Goal: Task Accomplishment & Management: Complete application form

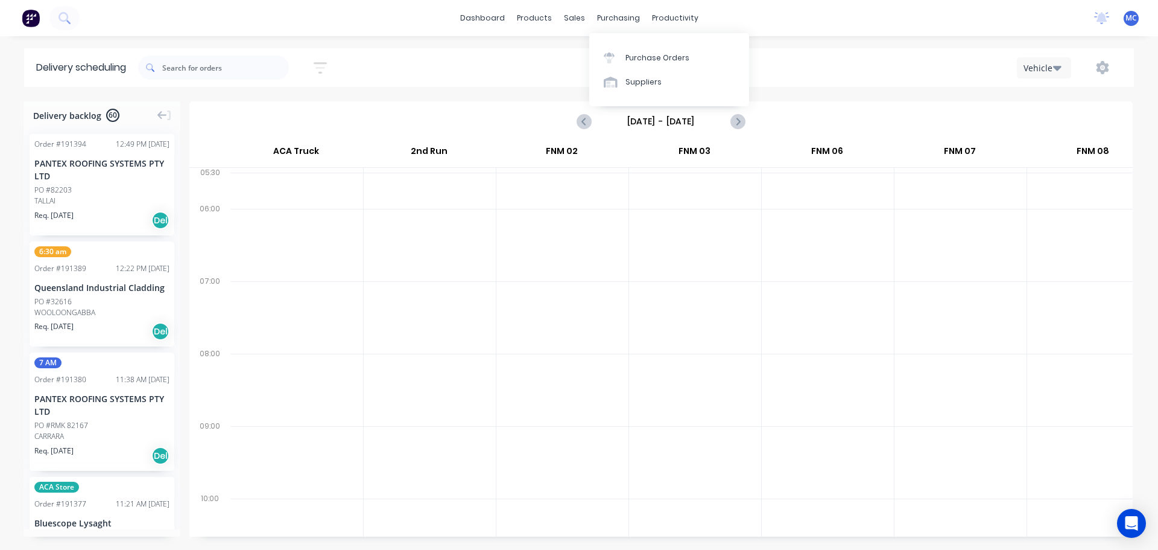
scroll to position [0, 1]
click at [489, 20] on link "dashboard" at bounding box center [482, 18] width 57 height 18
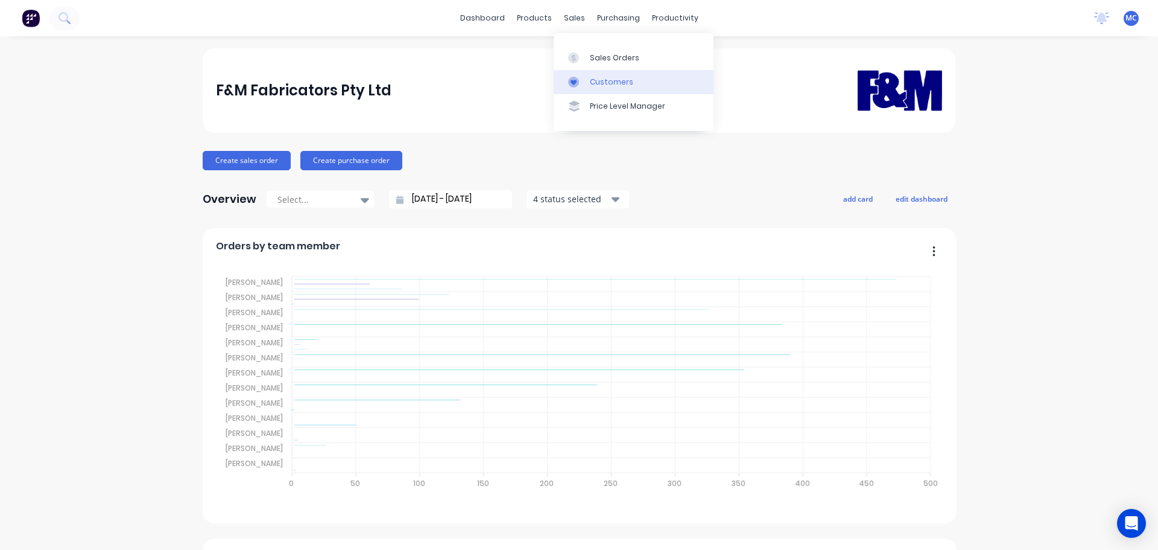
click at [609, 79] on div "Customers" at bounding box center [611, 82] width 43 height 11
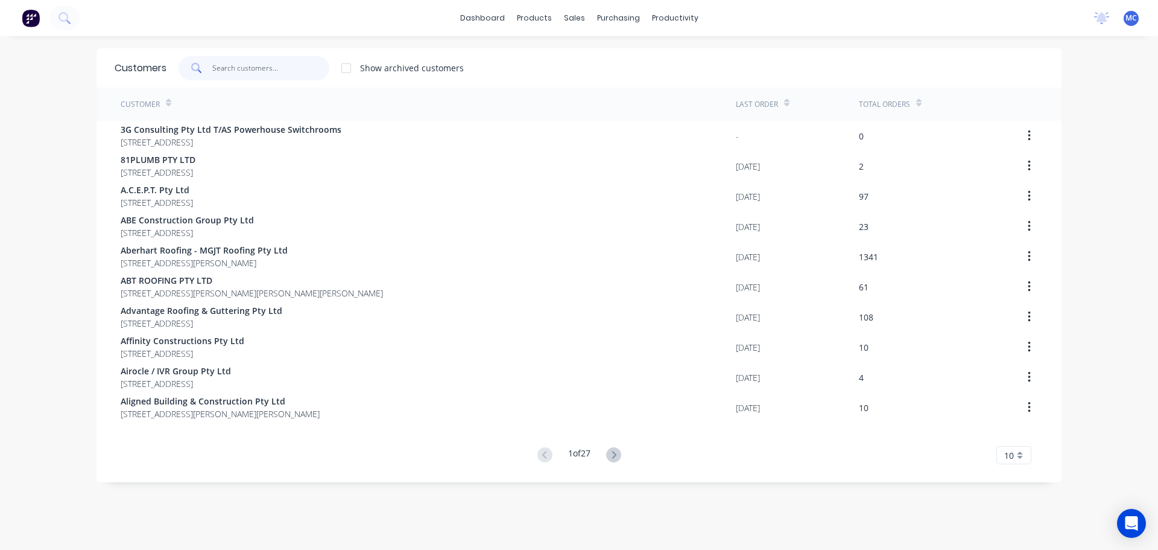
click at [226, 66] on input "text" at bounding box center [271, 68] width 118 height 24
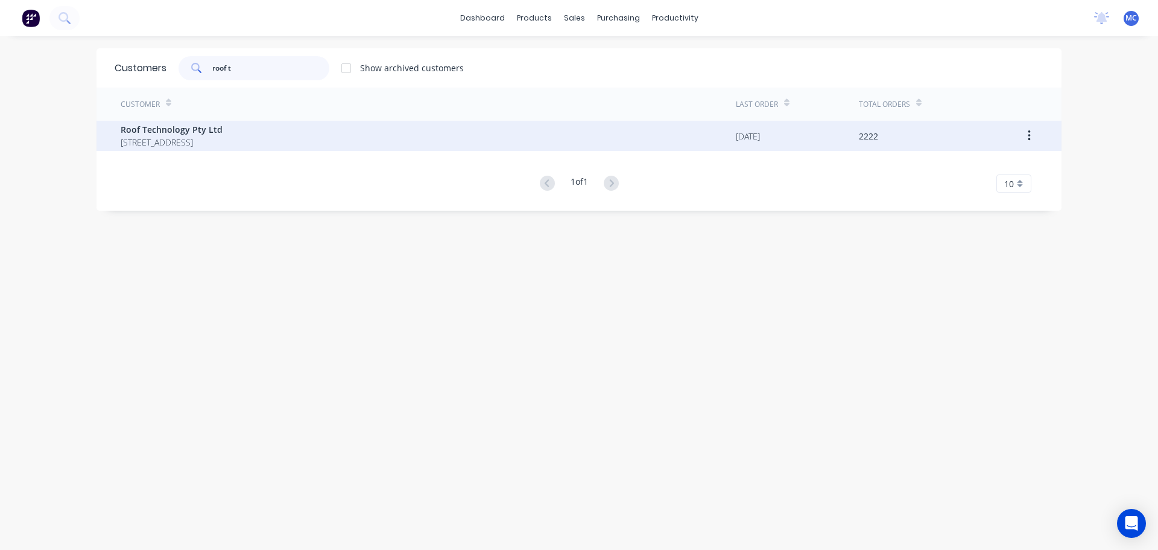
type input "roof t"
click at [170, 133] on span "Roof Technology Pty Ltd" at bounding box center [172, 129] width 102 height 13
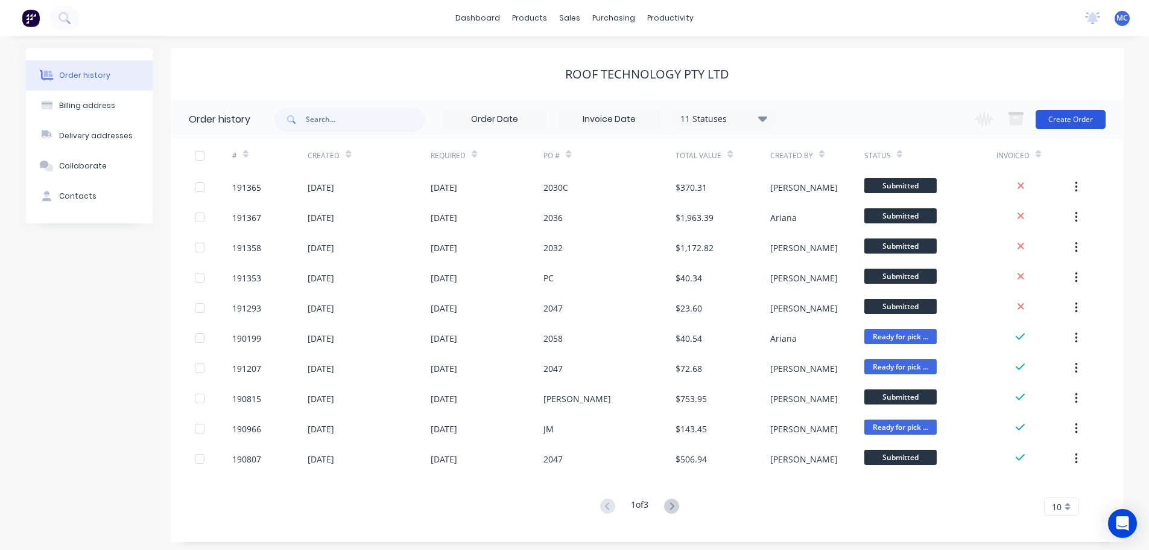
click at [1078, 118] on button "Create Order" at bounding box center [1071, 119] width 70 height 19
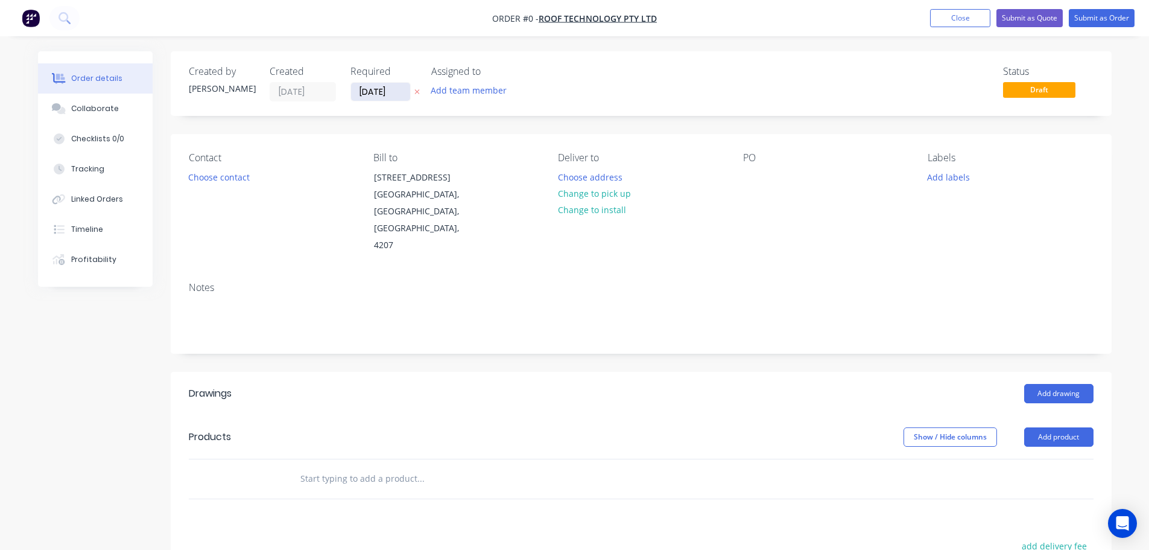
click at [362, 92] on input "[DATE]" at bounding box center [380, 92] width 59 height 18
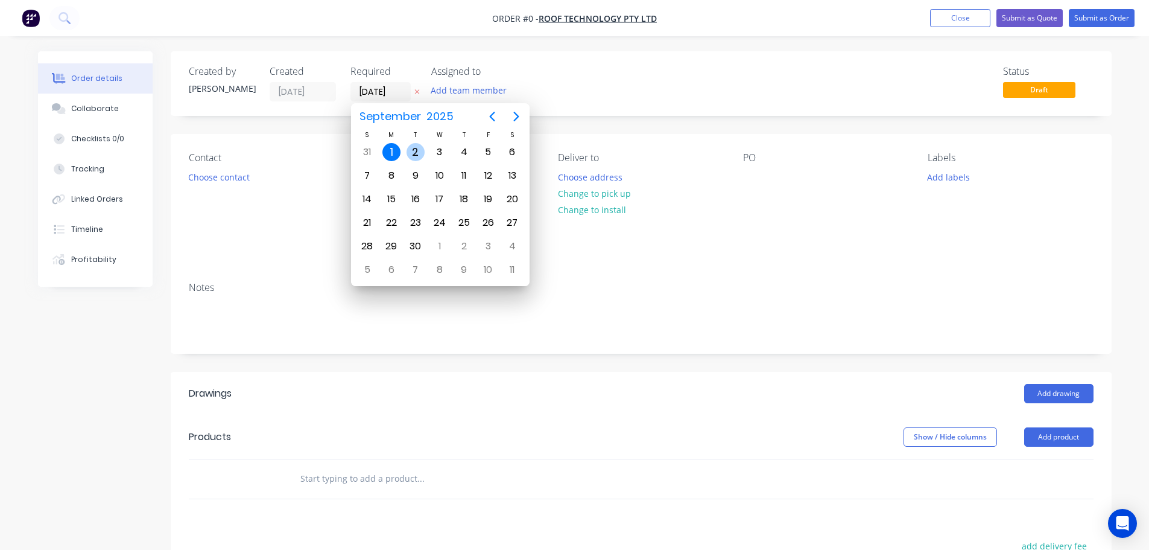
click at [414, 151] on div "2" at bounding box center [416, 152] width 18 height 18
type input "[DATE]"
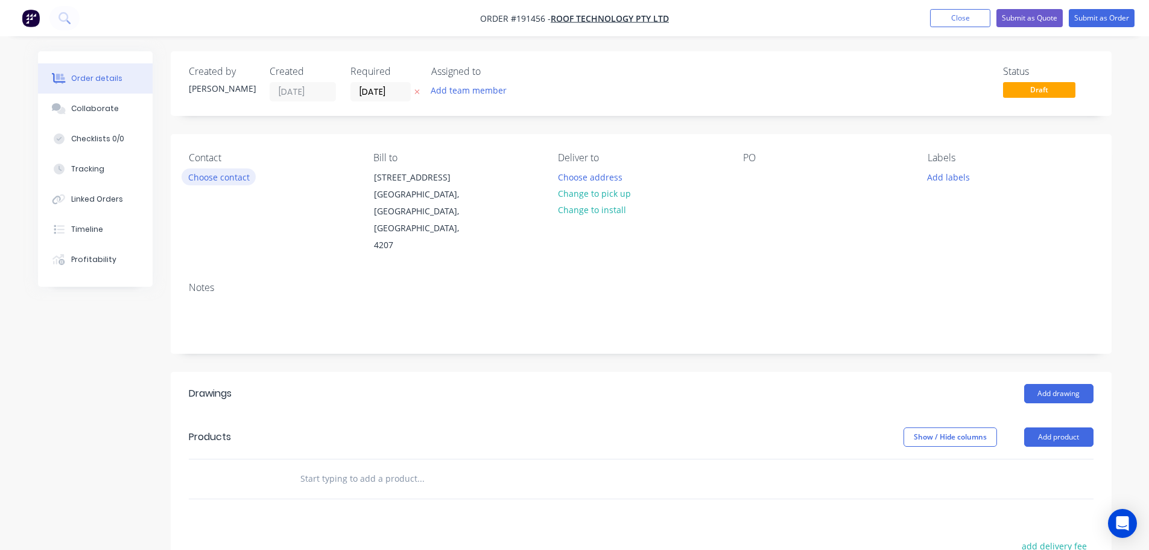
click at [237, 177] on button "Choose contact" at bounding box center [219, 176] width 74 height 16
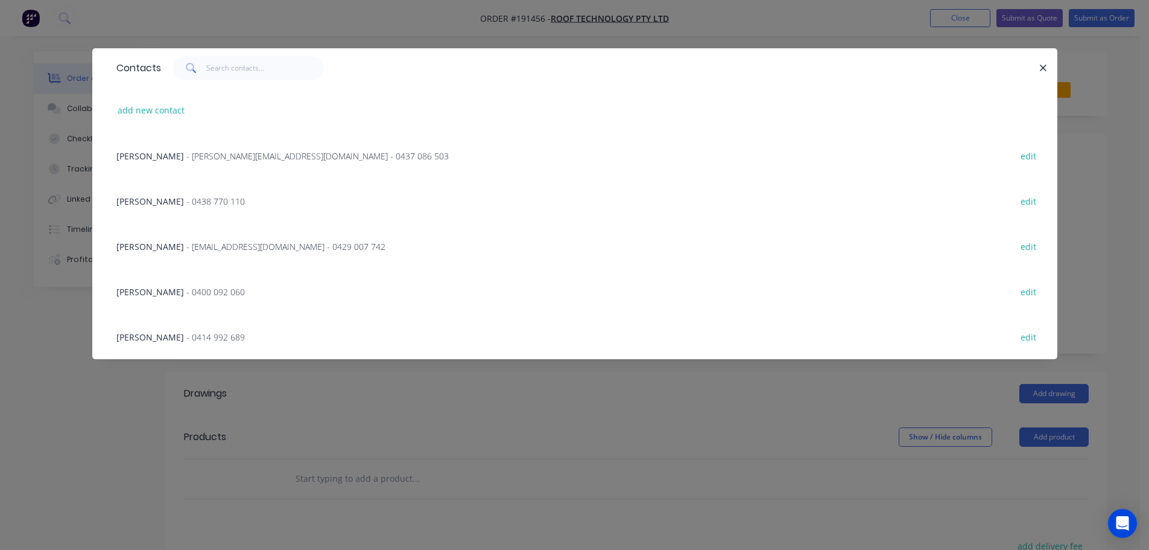
click at [159, 247] on span "[PERSON_NAME]" at bounding box center [150, 246] width 68 height 11
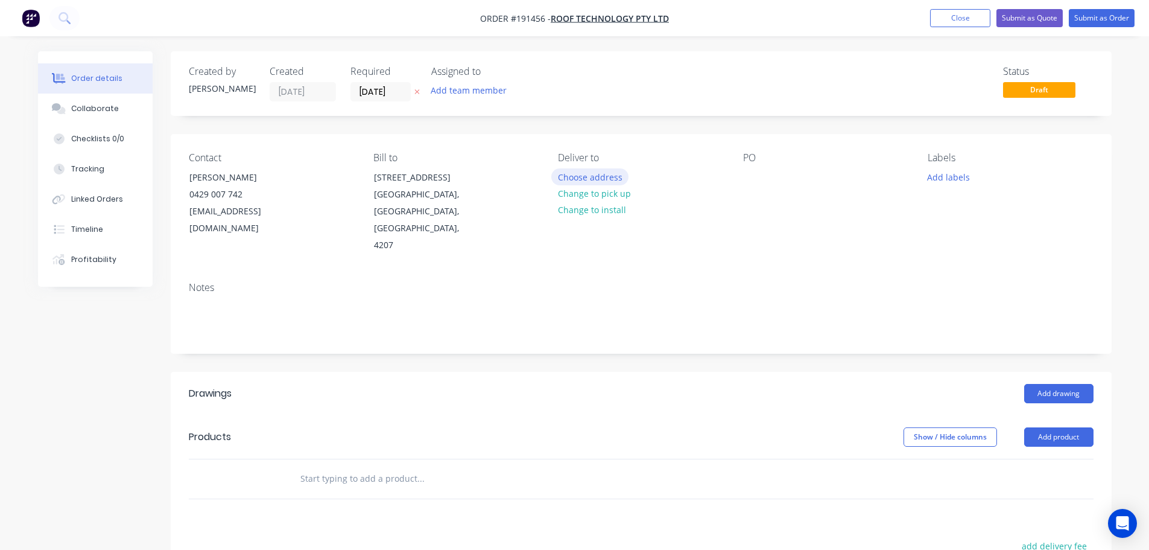
click at [579, 176] on button "Choose address" at bounding box center [589, 176] width 77 height 16
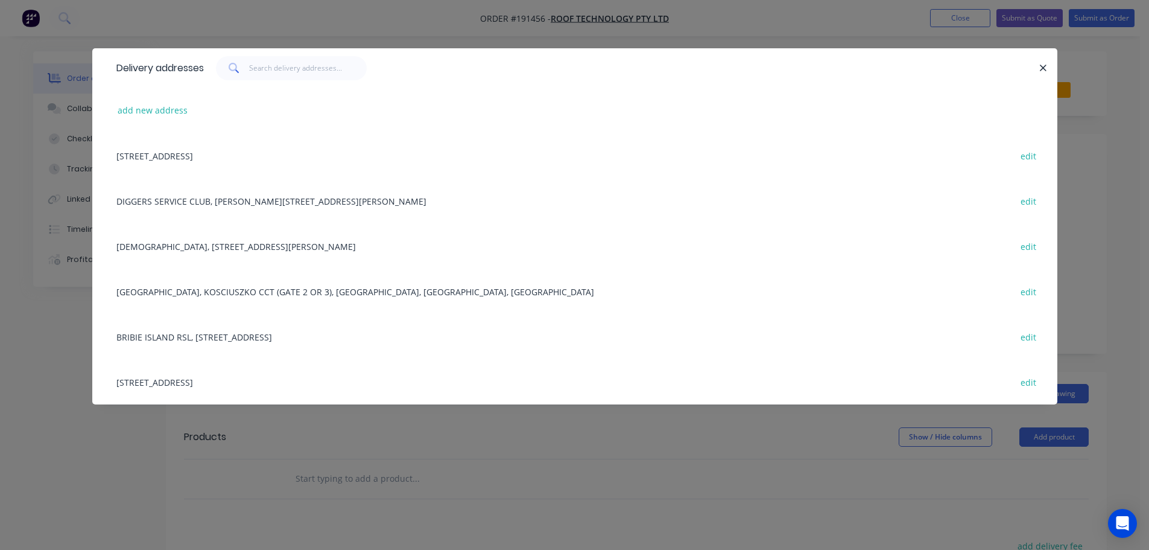
click at [230, 337] on div "BRIBIE ISLAND RSL, [STREET_ADDRESS] edit" at bounding box center [574, 336] width 929 height 45
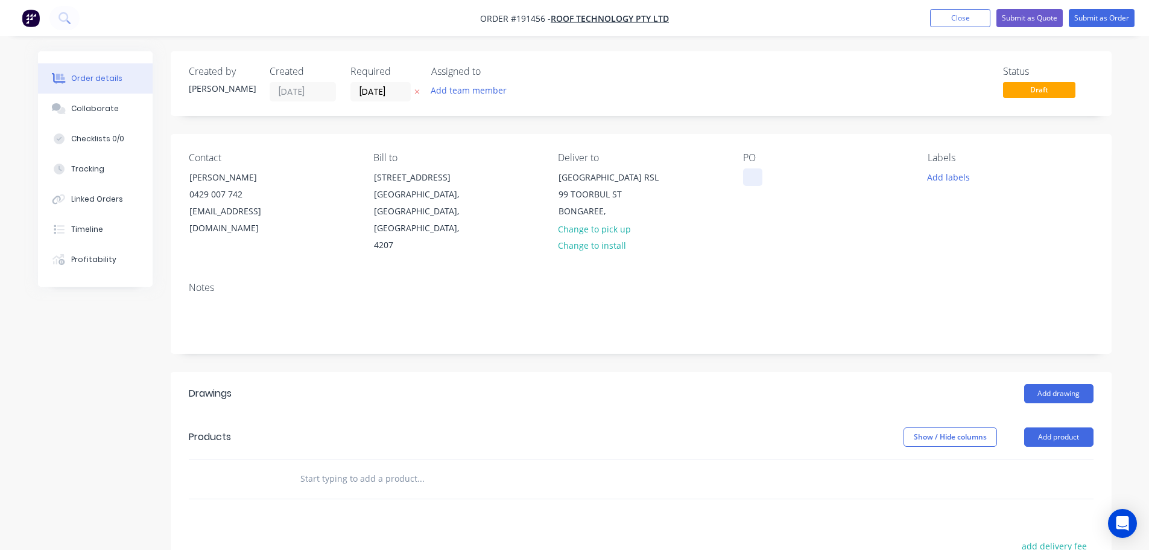
click at [756, 177] on div at bounding box center [752, 176] width 19 height 17
click at [1057, 384] on button "Add drawing" at bounding box center [1058, 393] width 69 height 19
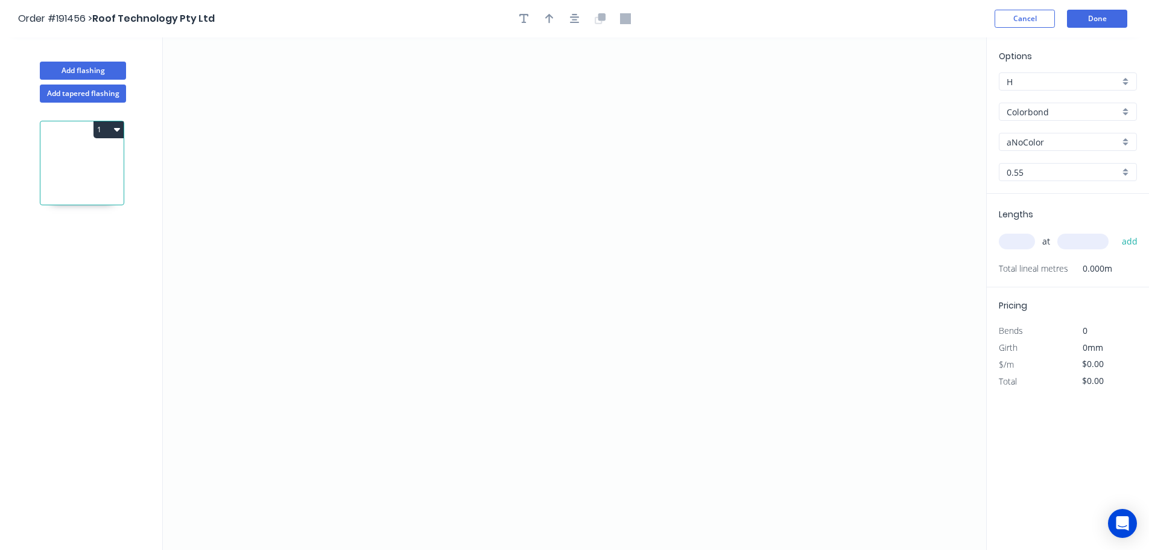
click at [1024, 142] on input "aNoColor" at bounding box center [1063, 142] width 113 height 13
click at [1029, 162] on div "Surfmist" at bounding box center [1068, 162] width 137 height 21
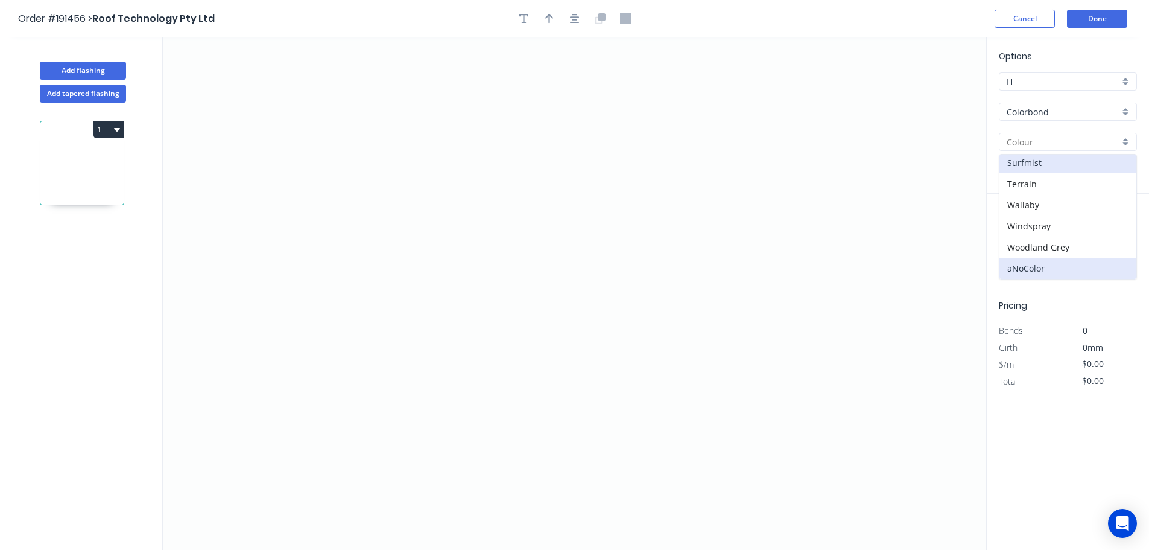
type input "Surfmist"
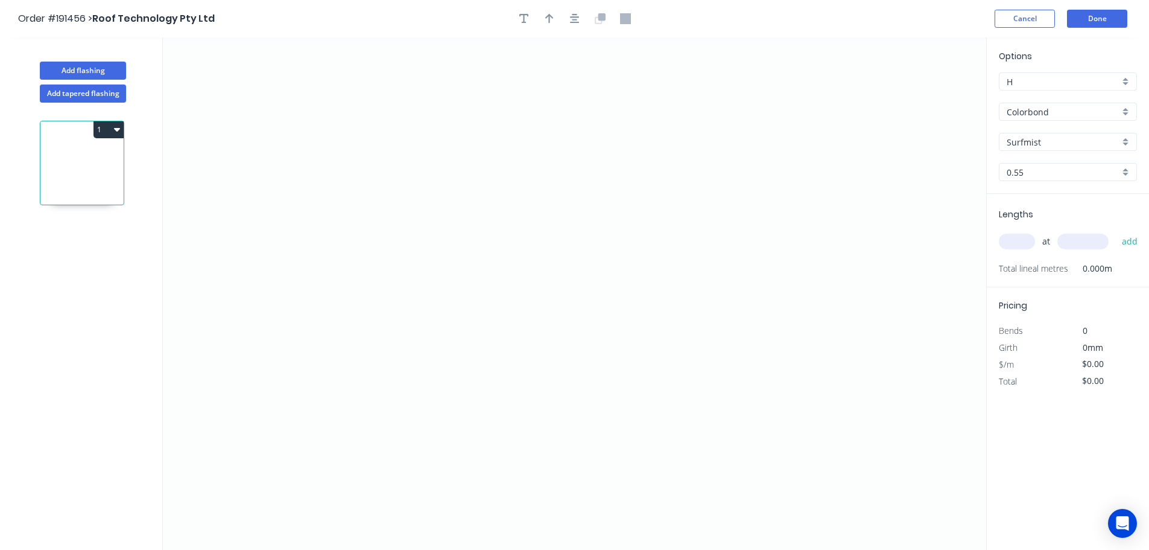
click at [1012, 238] on input "text" at bounding box center [1017, 241] width 36 height 16
type input "1"
type input "2000"
click at [1116, 231] on button "add" at bounding box center [1130, 241] width 28 height 21
click at [697, 122] on icon "0" at bounding box center [574, 293] width 823 height 512
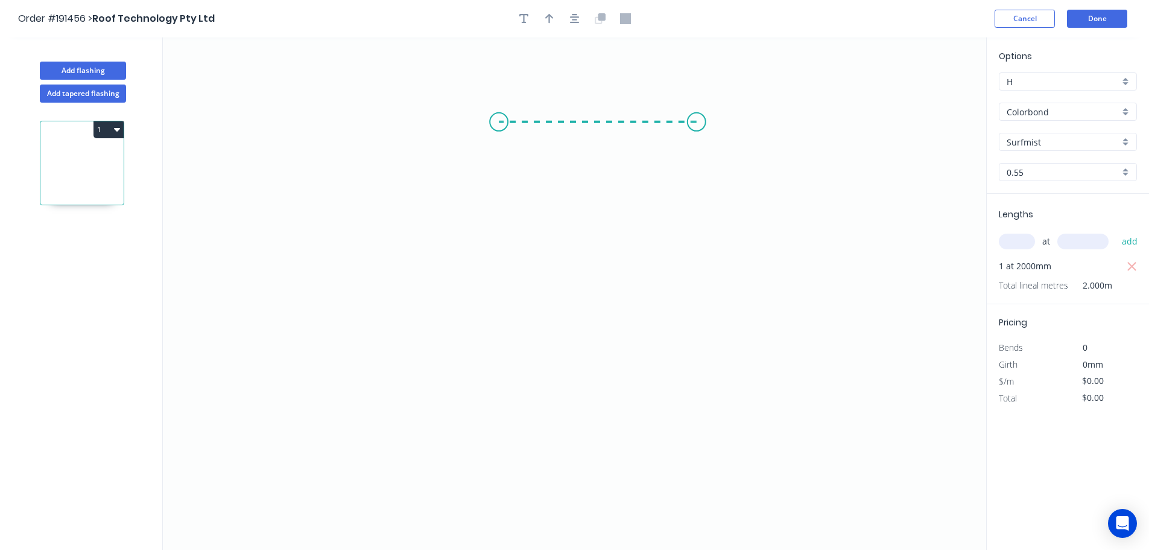
click at [499, 119] on icon "0" at bounding box center [574, 293] width 823 height 512
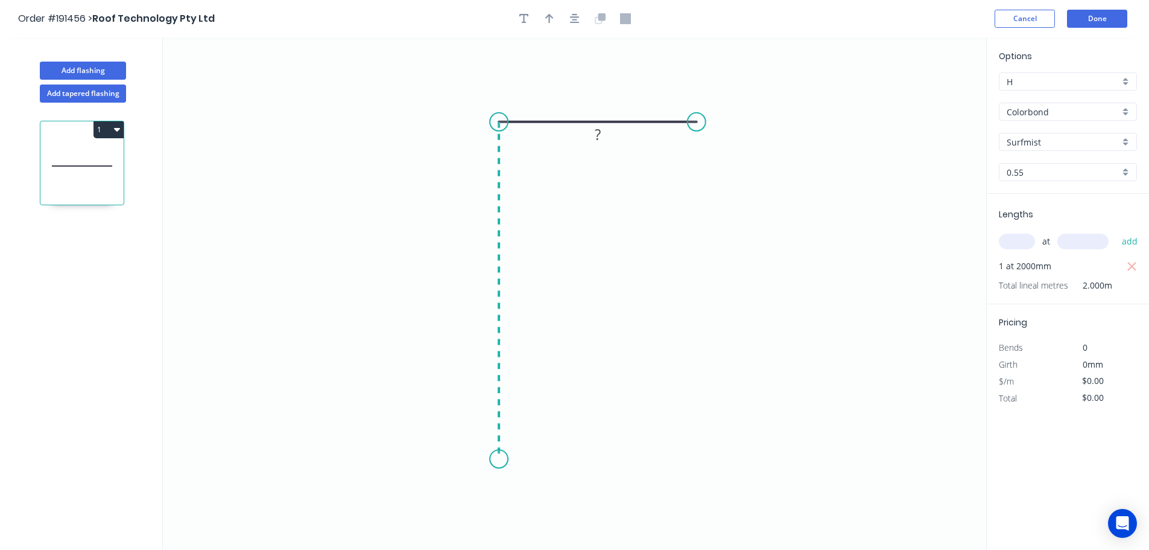
click at [506, 459] on icon "0 ?" at bounding box center [574, 293] width 823 height 512
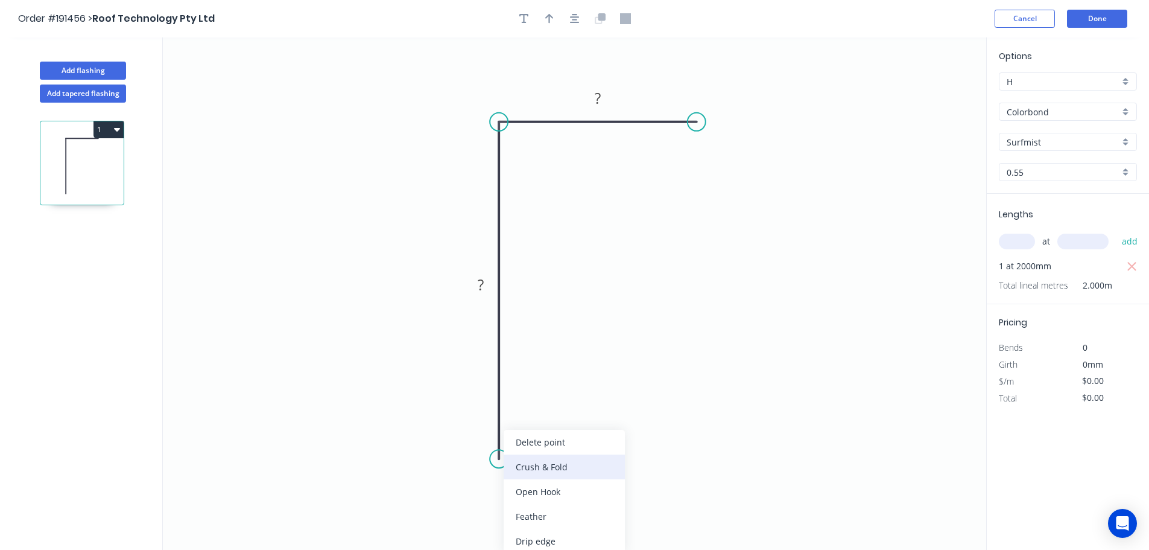
click at [534, 462] on div "Crush & Fold" at bounding box center [564, 466] width 121 height 25
drag, startPoint x: 454, startPoint y: 428, endPoint x: 544, endPoint y: 445, distance: 91.0
click at [548, 445] on rect at bounding box center [572, 448] width 48 height 25
click at [574, 454] on tspan "10" at bounding box center [570, 454] width 17 height 20
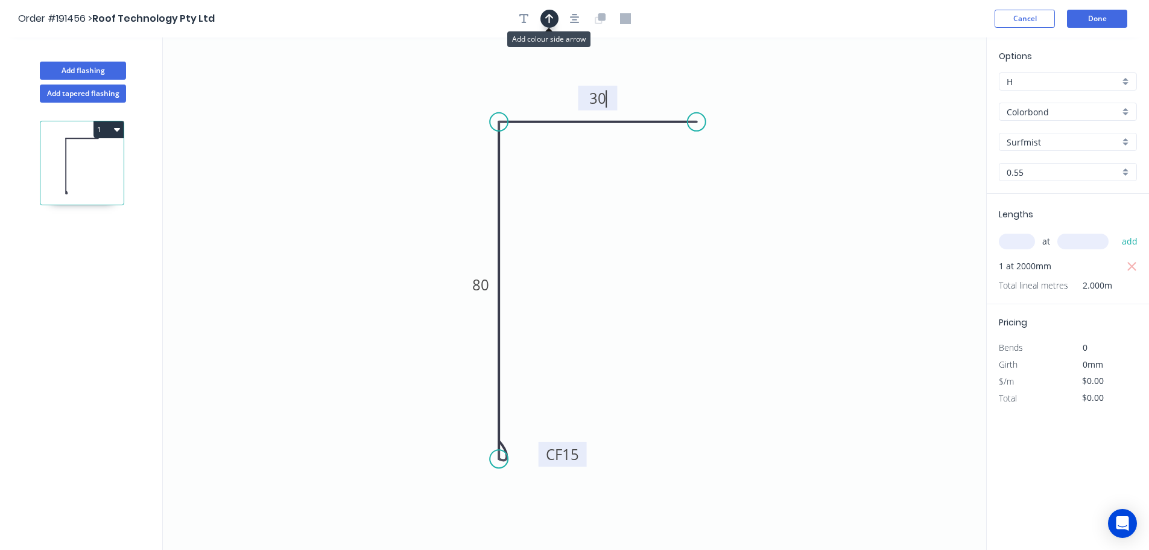
click at [545, 21] on icon "button" at bounding box center [549, 18] width 8 height 11
type input "$8.87"
type input "$17.74"
drag, startPoint x: 925, startPoint y: 93, endPoint x: 447, endPoint y: 162, distance: 483.3
click at [447, 162] on icon at bounding box center [448, 147] width 11 height 39
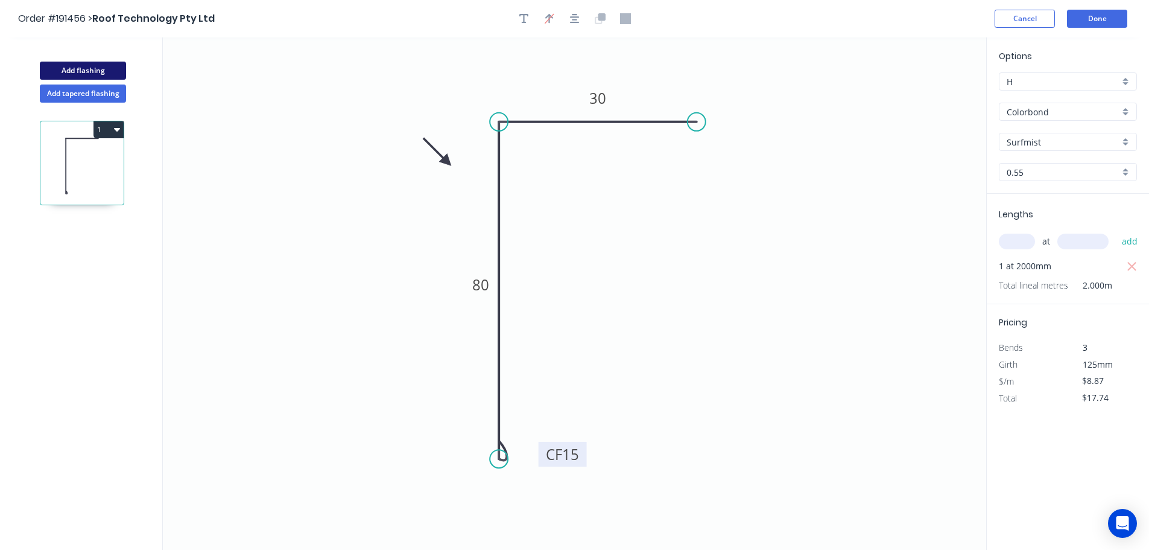
click at [78, 72] on button "Add flashing" at bounding box center [83, 71] width 86 height 18
type input "$0.00"
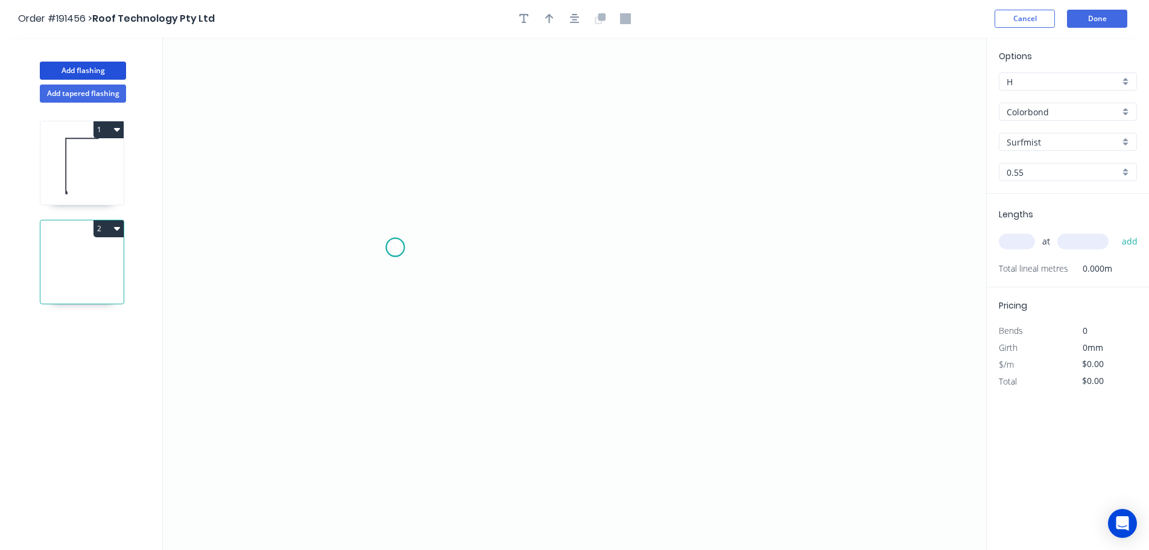
drag, startPoint x: 395, startPoint y: 247, endPoint x: 386, endPoint y: 323, distance: 75.9
click at [393, 250] on icon "0" at bounding box center [574, 293] width 823 height 512
click at [395, 386] on icon "0" at bounding box center [574, 293] width 823 height 512
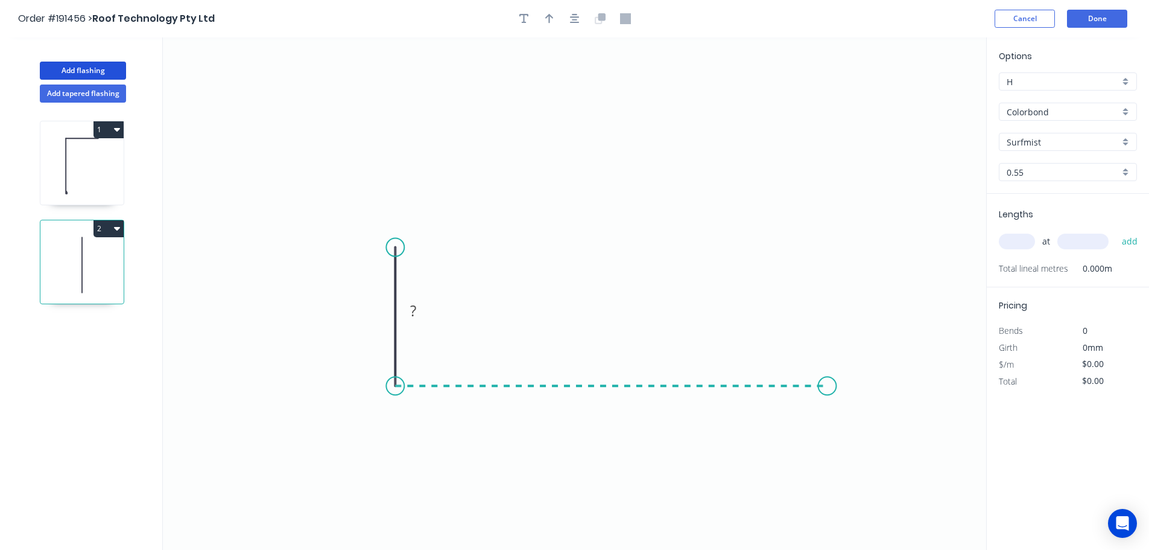
click at [828, 378] on icon "0 ?" at bounding box center [574, 293] width 823 height 512
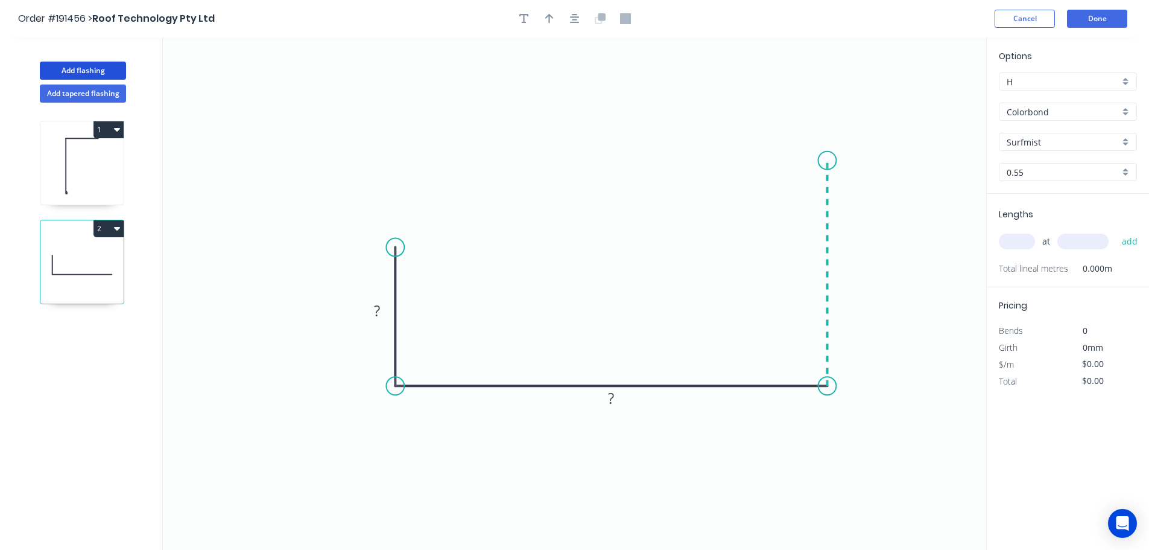
click at [838, 160] on icon "0 ? ?" at bounding box center [574, 293] width 823 height 512
click at [934, 159] on icon "0 ? ? ?" at bounding box center [574, 293] width 823 height 512
click at [934, 159] on circle at bounding box center [933, 160] width 18 height 18
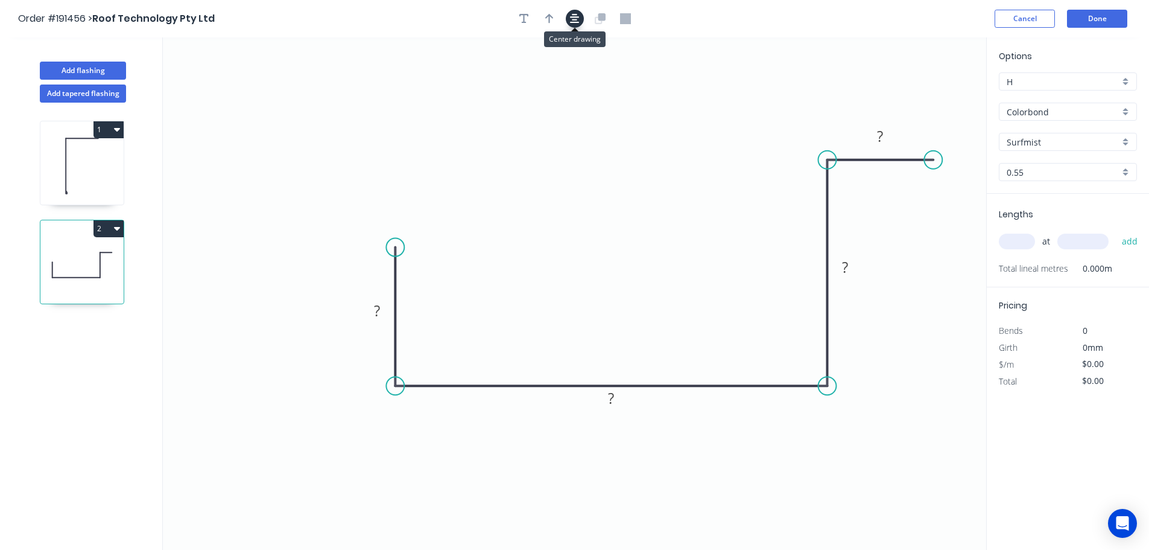
click at [572, 19] on icon "button" at bounding box center [575, 18] width 10 height 11
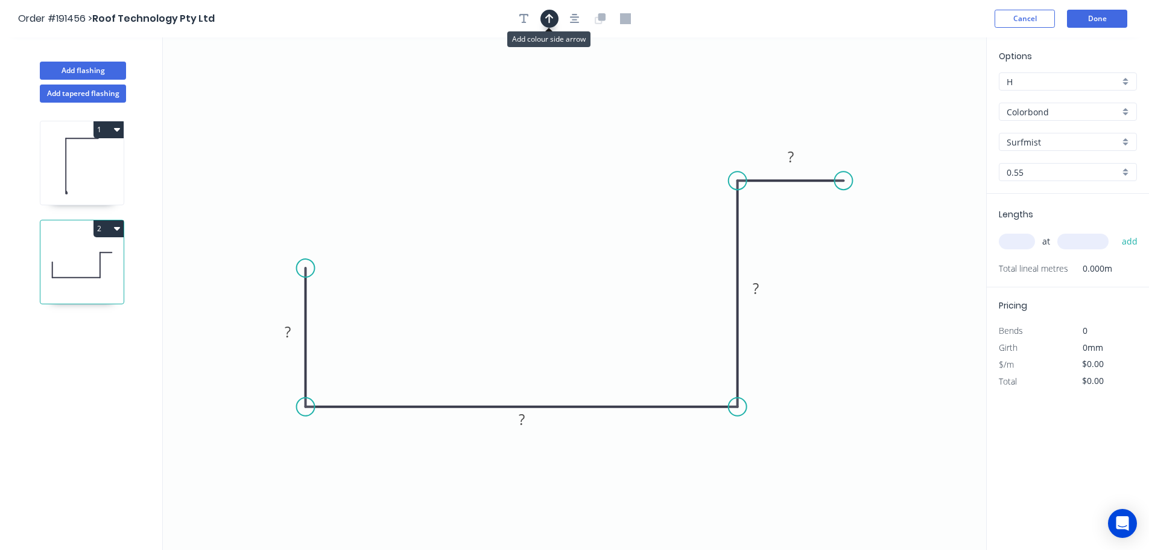
drag, startPoint x: 552, startPoint y: 18, endPoint x: 569, endPoint y: 30, distance: 20.8
click at [551, 18] on icon "button" at bounding box center [549, 18] width 8 height 11
drag, startPoint x: 927, startPoint y: 94, endPoint x: 831, endPoint y: 312, distance: 238.5
click at [831, 312] on icon at bounding box center [830, 298] width 11 height 39
click at [831, 311] on icon at bounding box center [830, 298] width 11 height 39
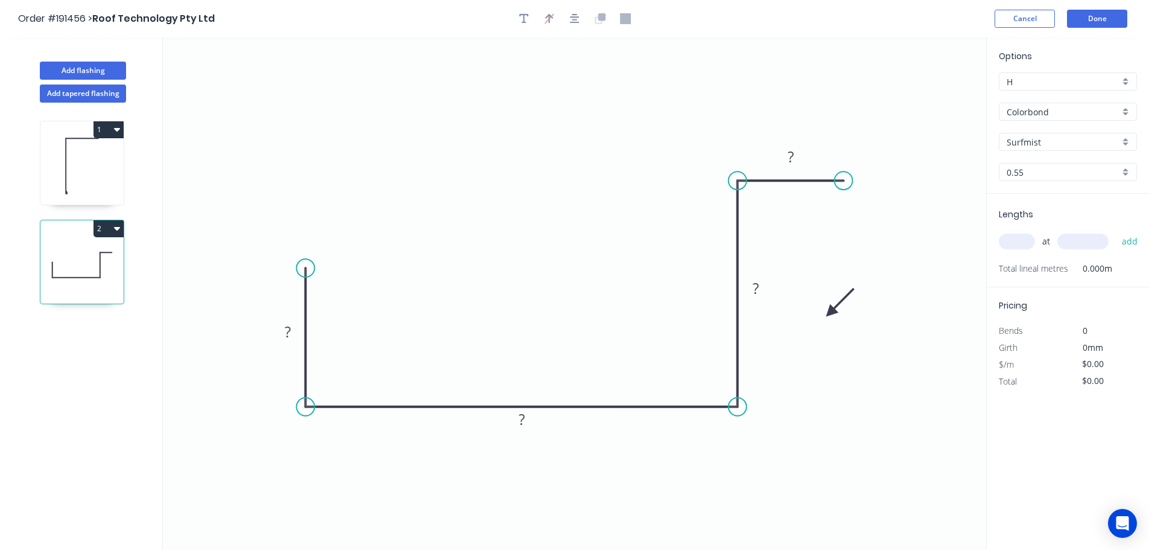
click at [831, 311] on icon at bounding box center [840, 302] width 35 height 35
click at [1018, 243] on input "text" at bounding box center [1017, 241] width 36 height 16
type input "1"
type input "815"
click at [1116, 231] on button "add" at bounding box center [1130, 241] width 28 height 21
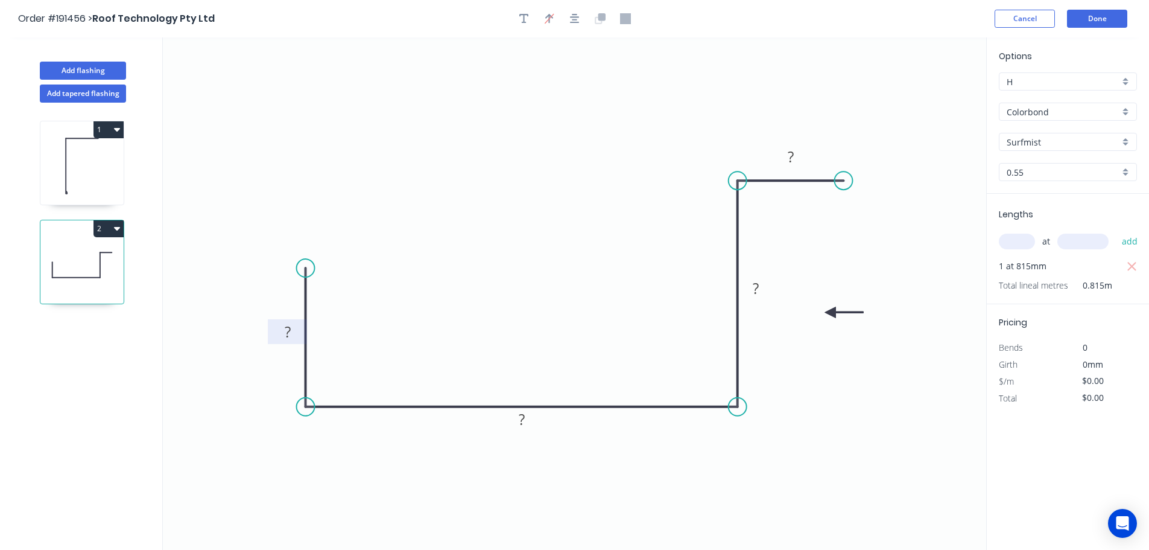
click at [285, 326] on tspan "?" at bounding box center [288, 332] width 6 height 20
type input "$8.87"
click at [98, 66] on button "Add flashing" at bounding box center [83, 71] width 86 height 18
type input "$0.00"
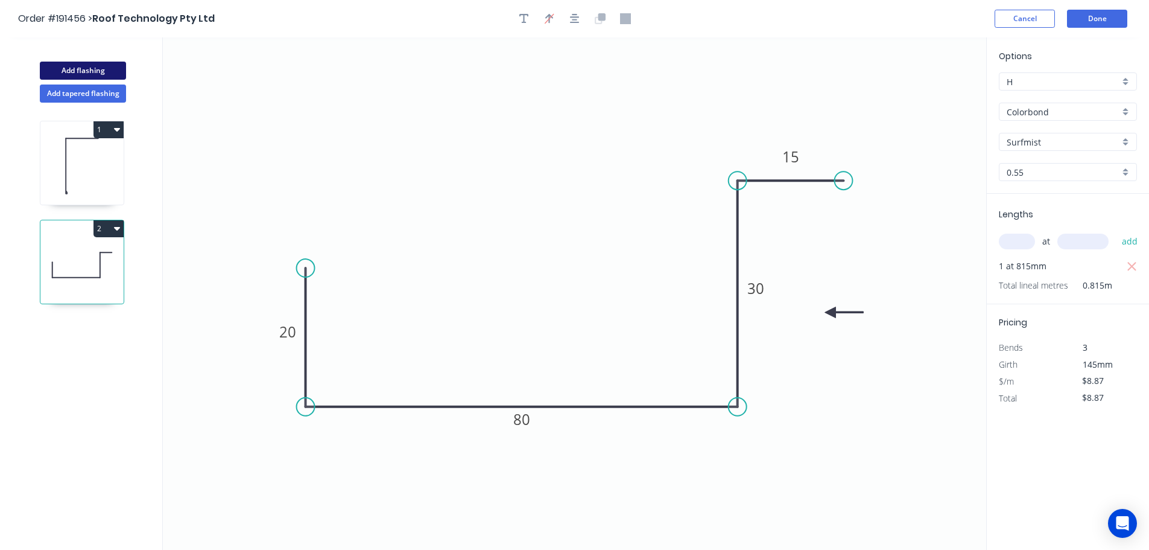
type input "$0.00"
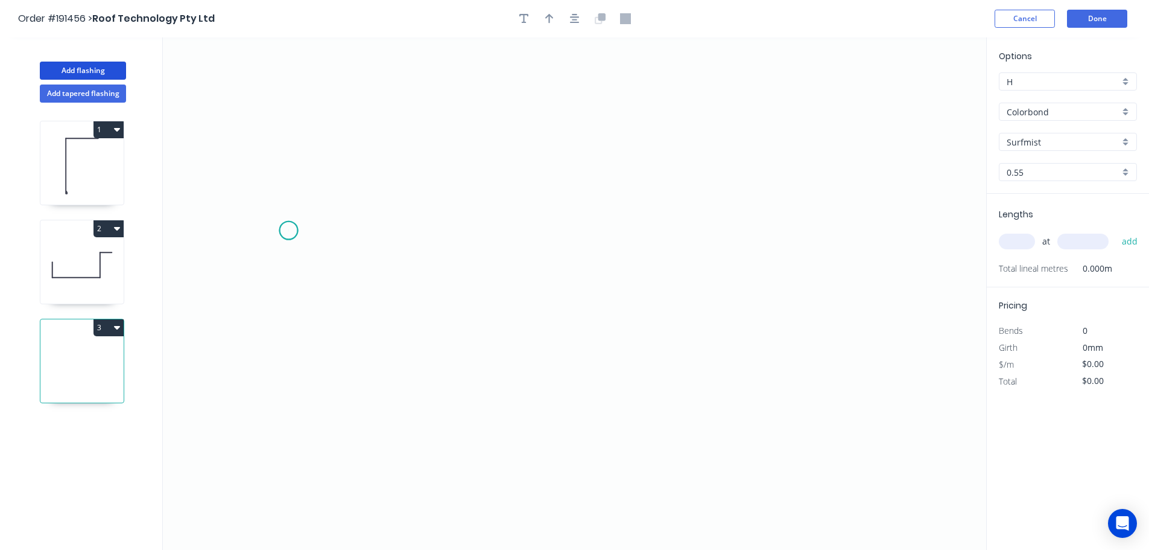
click at [288, 230] on icon "0" at bounding box center [574, 293] width 823 height 512
click at [296, 355] on icon "0" at bounding box center [574, 293] width 823 height 512
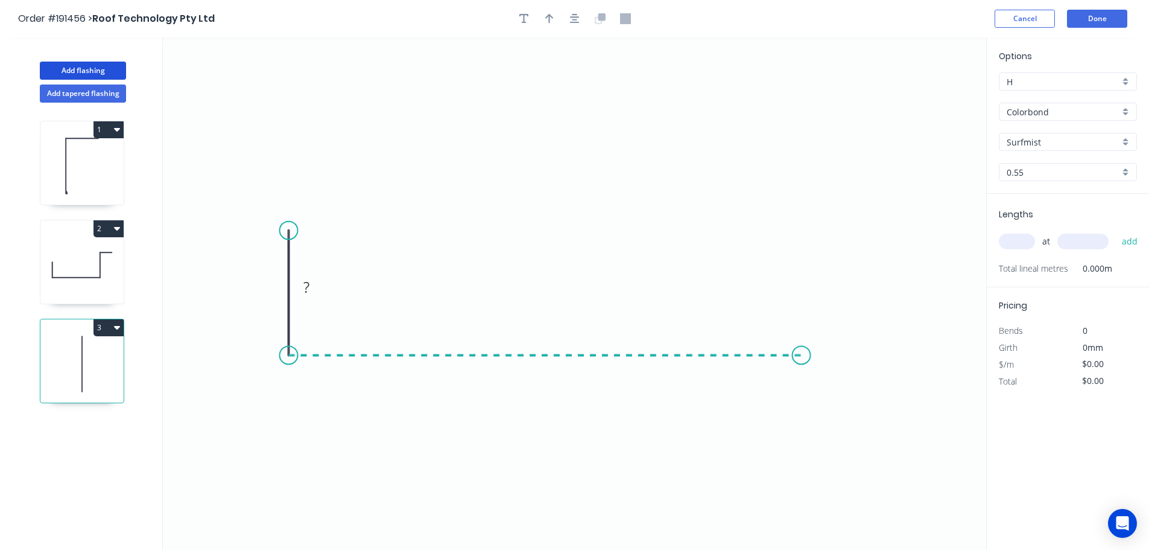
click at [802, 347] on icon "0 ?" at bounding box center [574, 293] width 823 height 512
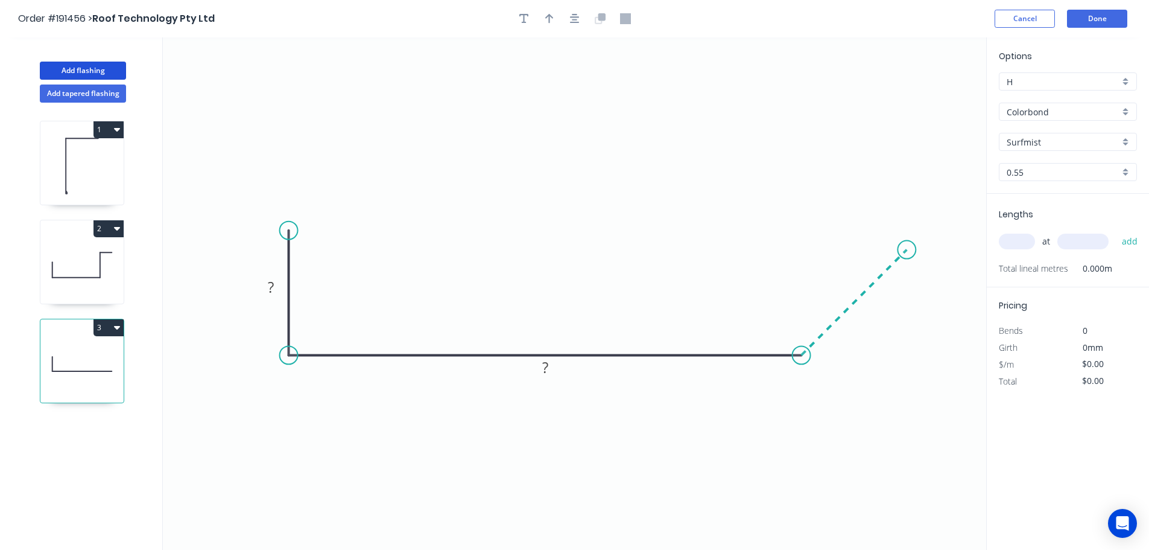
click at [907, 261] on icon "0 ? ?" at bounding box center [574, 293] width 823 height 512
click at [907, 261] on icon "0 ? ? ?" at bounding box center [574, 293] width 823 height 512
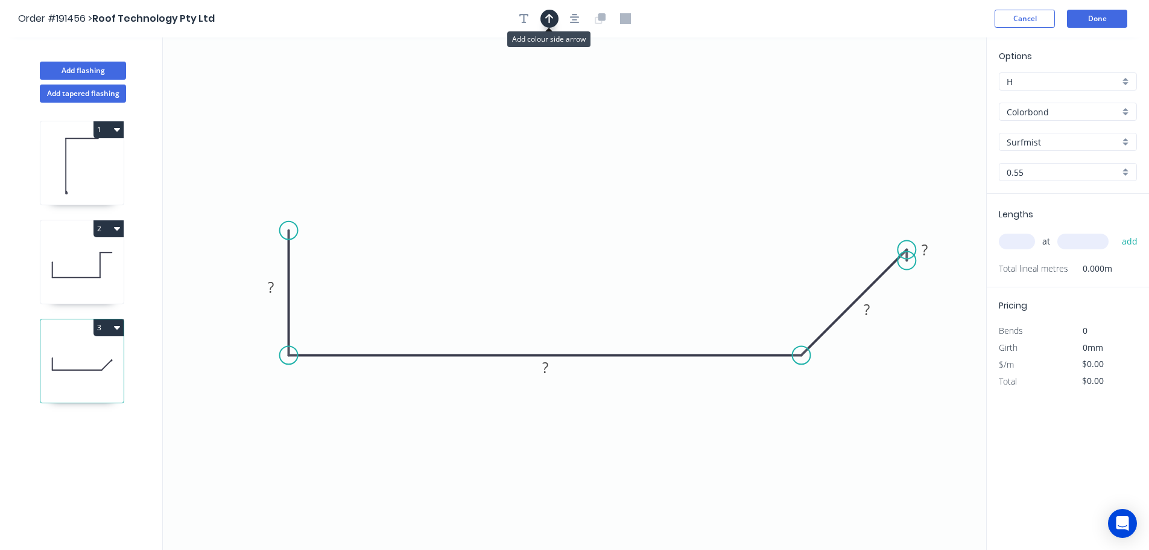
click at [547, 19] on icon "button" at bounding box center [549, 18] width 8 height 11
click at [929, 96] on icon "0 ? ? ? ?" at bounding box center [574, 293] width 823 height 512
drag, startPoint x: 925, startPoint y: 96, endPoint x: 637, endPoint y: 457, distance: 461.9
click at [637, 457] on icon at bounding box center [647, 448] width 35 height 35
click at [637, 457] on icon at bounding box center [646, 447] width 35 height 35
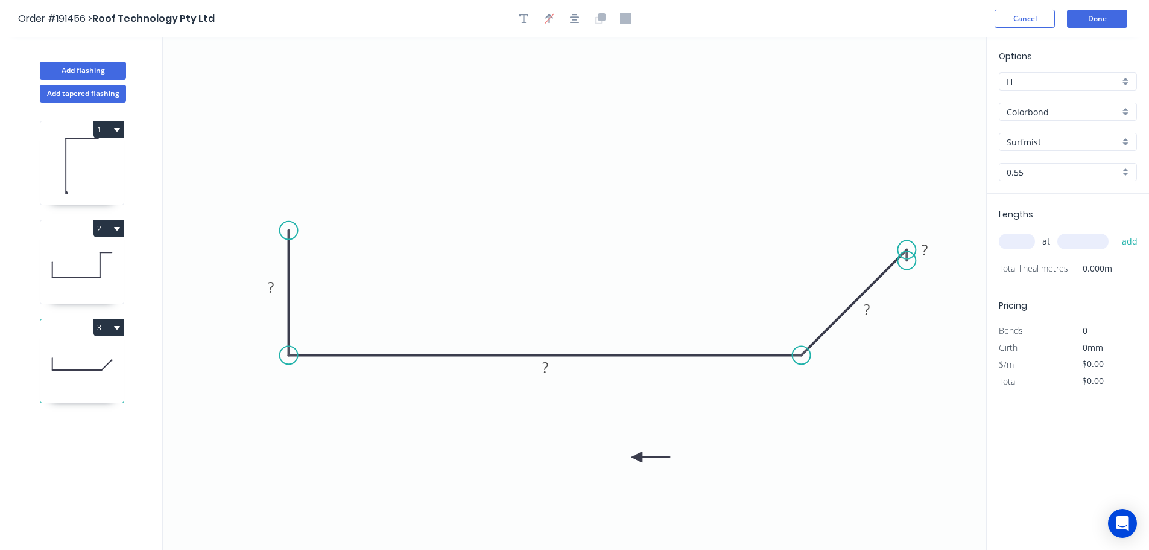
click at [637, 457] on icon at bounding box center [651, 456] width 39 height 11
click at [637, 456] on icon at bounding box center [646, 466] width 35 height 35
click at [272, 285] on tspan "?" at bounding box center [271, 287] width 6 height 20
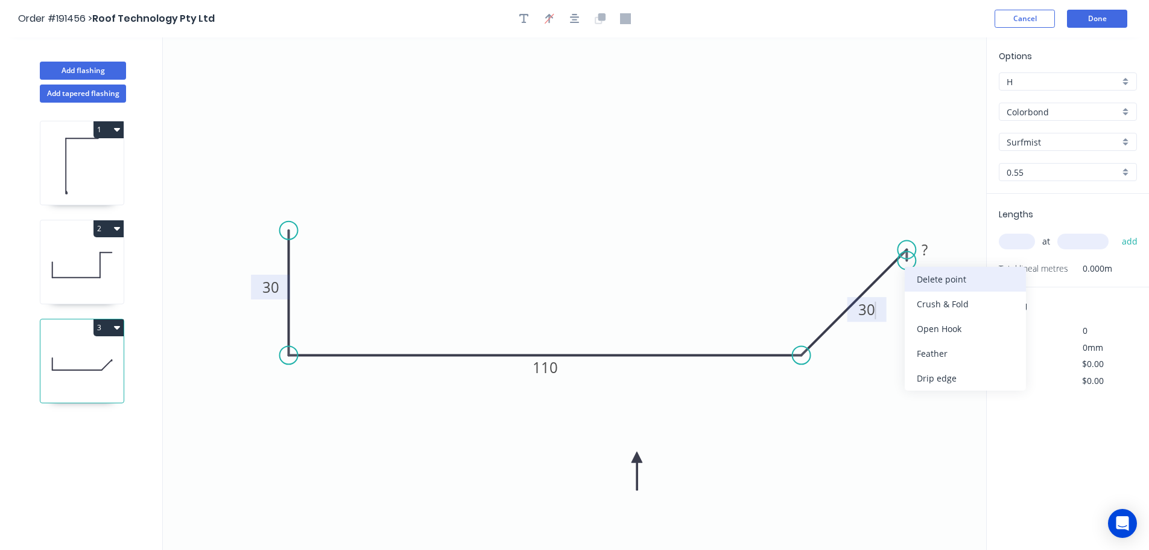
click at [938, 277] on div "Delete point" at bounding box center [965, 279] width 121 height 25
click at [1020, 239] on input "text" at bounding box center [1017, 241] width 36 height 16
type input "1"
type input "400"
click at [1116, 231] on button "add" at bounding box center [1130, 241] width 28 height 21
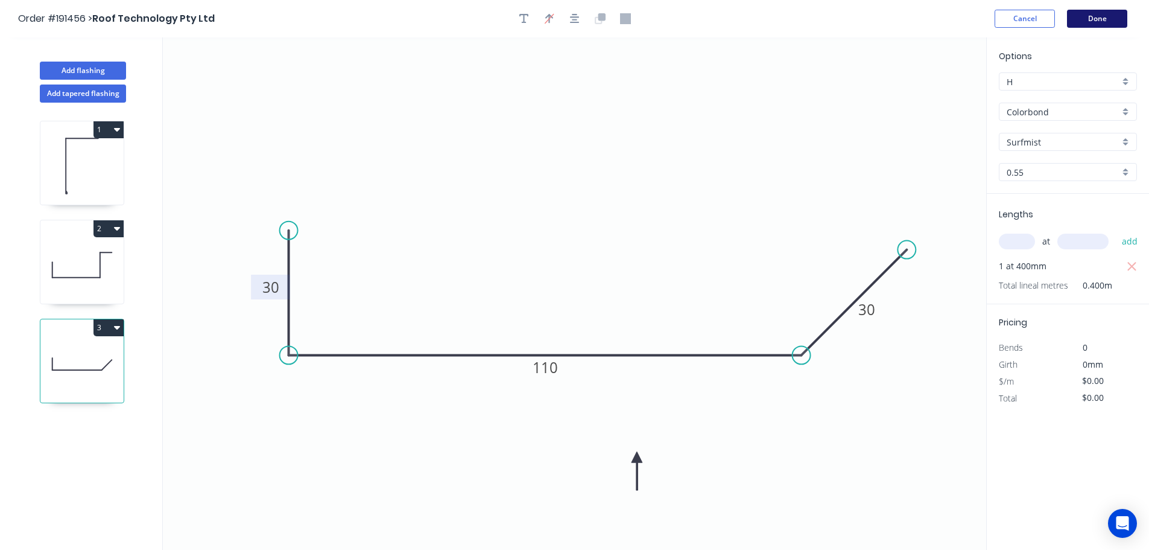
click at [1108, 21] on button "Done" at bounding box center [1097, 19] width 60 height 18
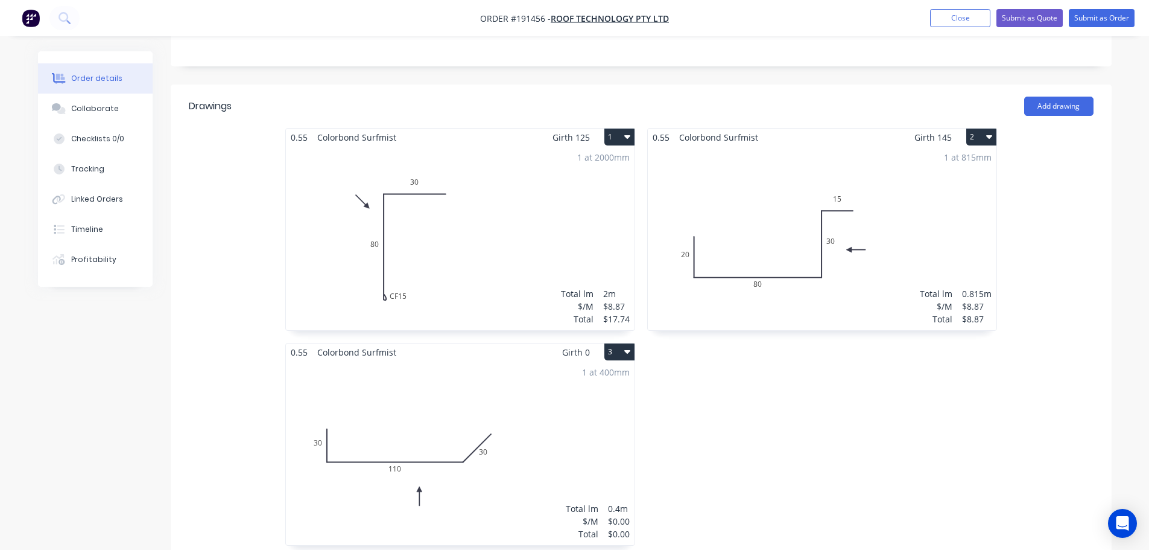
scroll to position [302, 0]
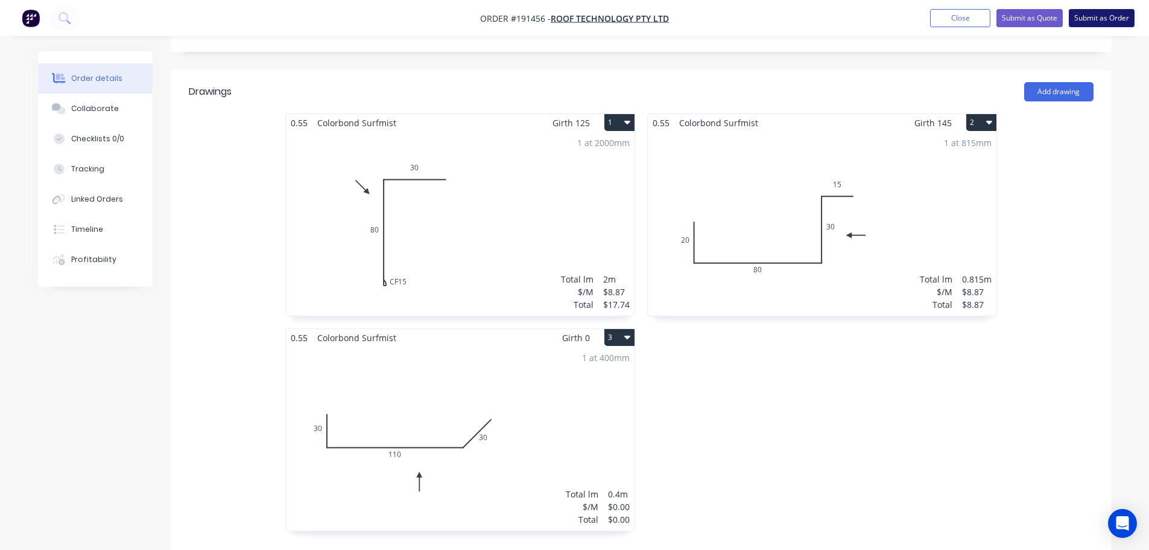
click at [1114, 11] on button "Submit as Order" at bounding box center [1102, 18] width 66 height 18
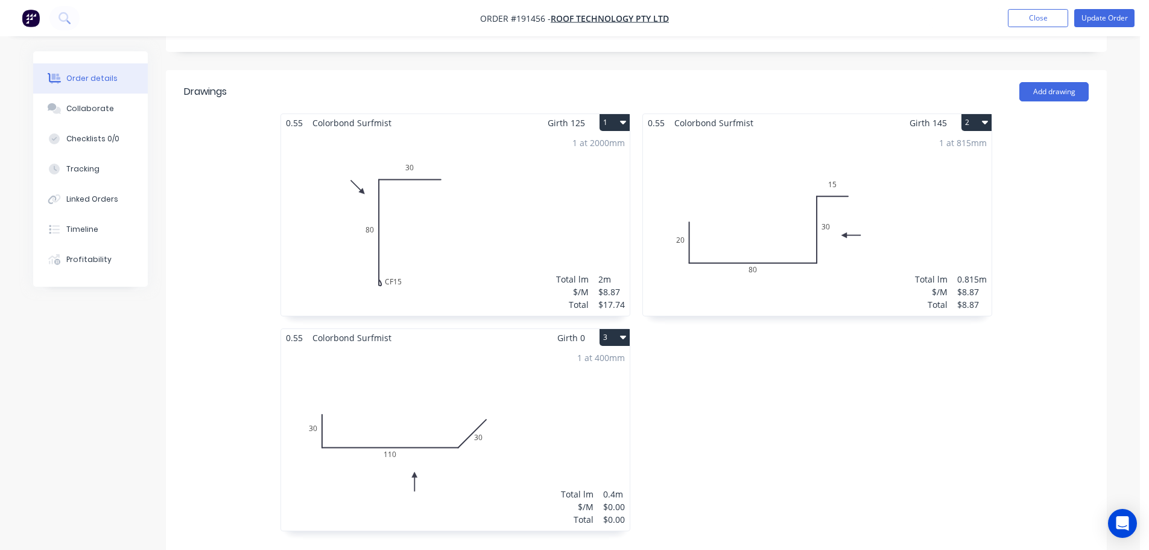
scroll to position [0, 0]
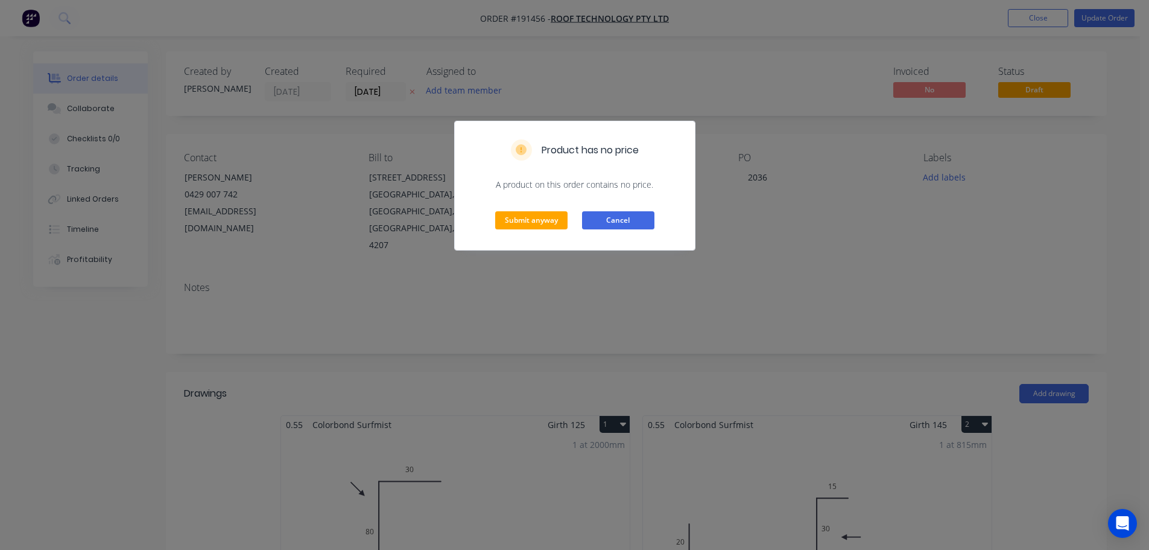
click at [622, 221] on button "Cancel" at bounding box center [618, 220] width 72 height 18
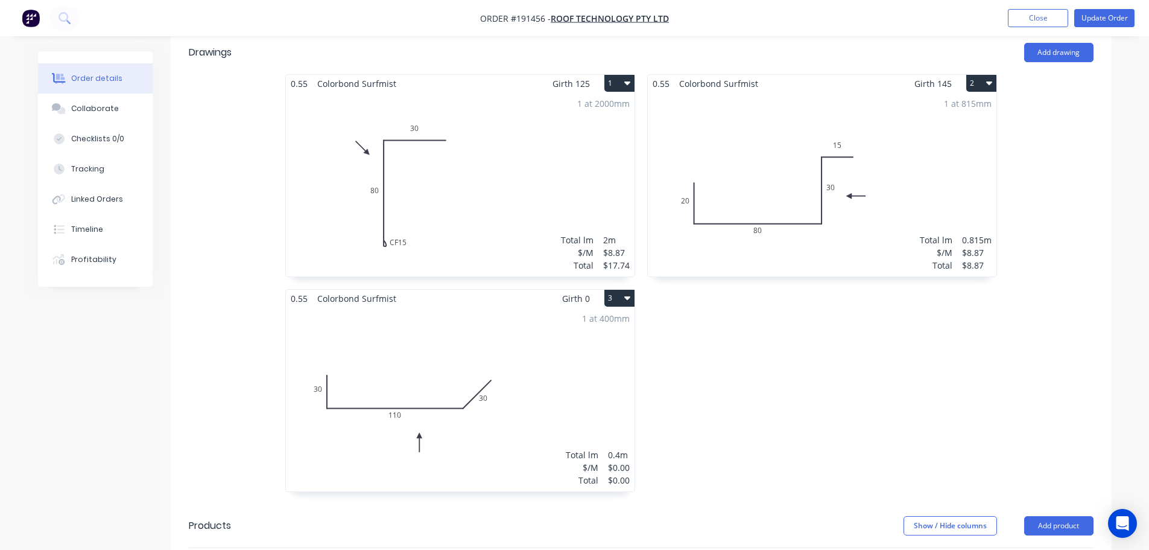
scroll to position [362, 0]
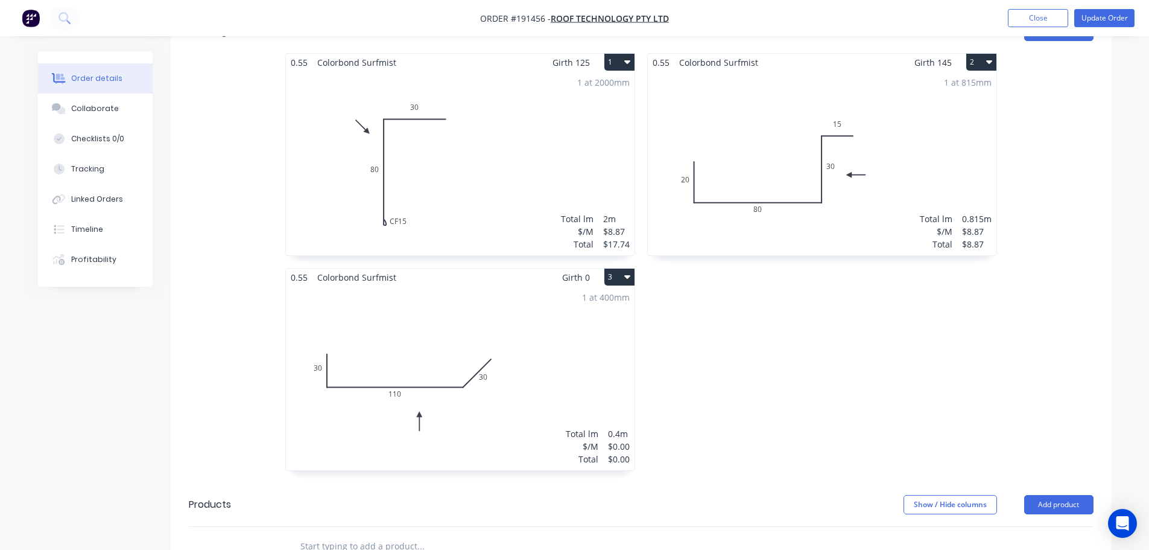
click at [458, 314] on div "1 at 400mm Total lm $/M Total 0.4m $0.00 $0.00" at bounding box center [460, 378] width 349 height 184
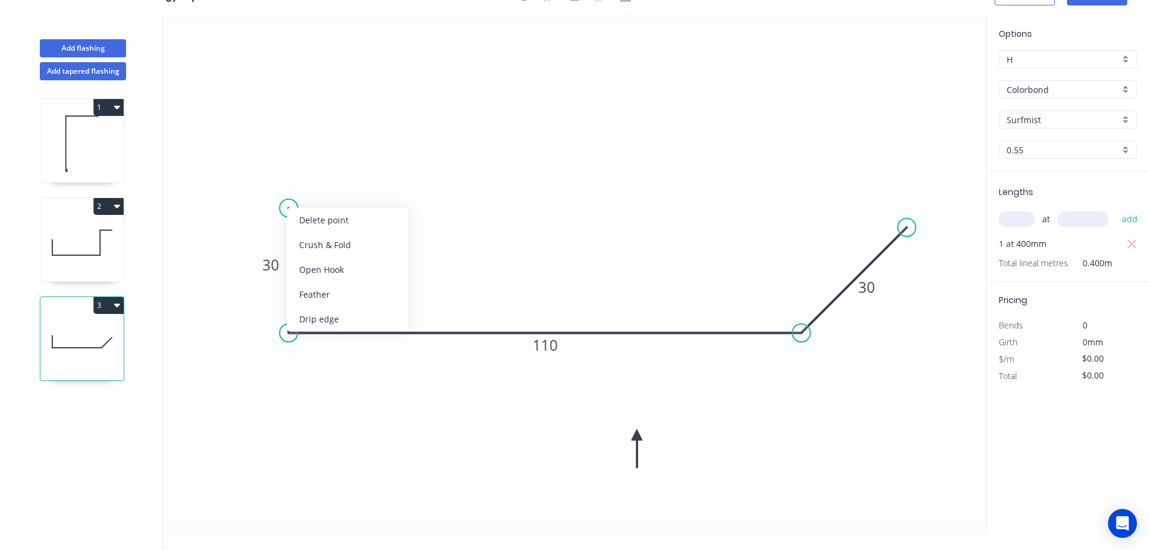
click at [322, 218] on div "Delete point" at bounding box center [347, 220] width 121 height 25
click at [285, 331] on circle at bounding box center [289, 332] width 18 height 18
click at [293, 180] on icon "0 110 30" at bounding box center [574, 271] width 823 height 512
type input "$8.10"
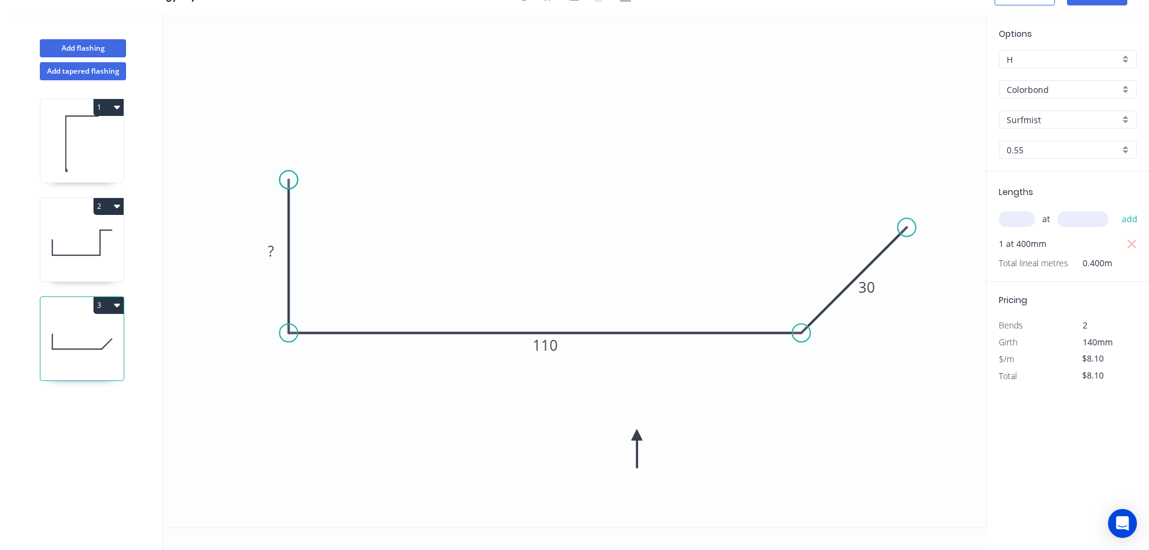
click at [293, 180] on circle at bounding box center [289, 180] width 18 height 18
click at [268, 249] on tspan "?" at bounding box center [271, 251] width 6 height 20
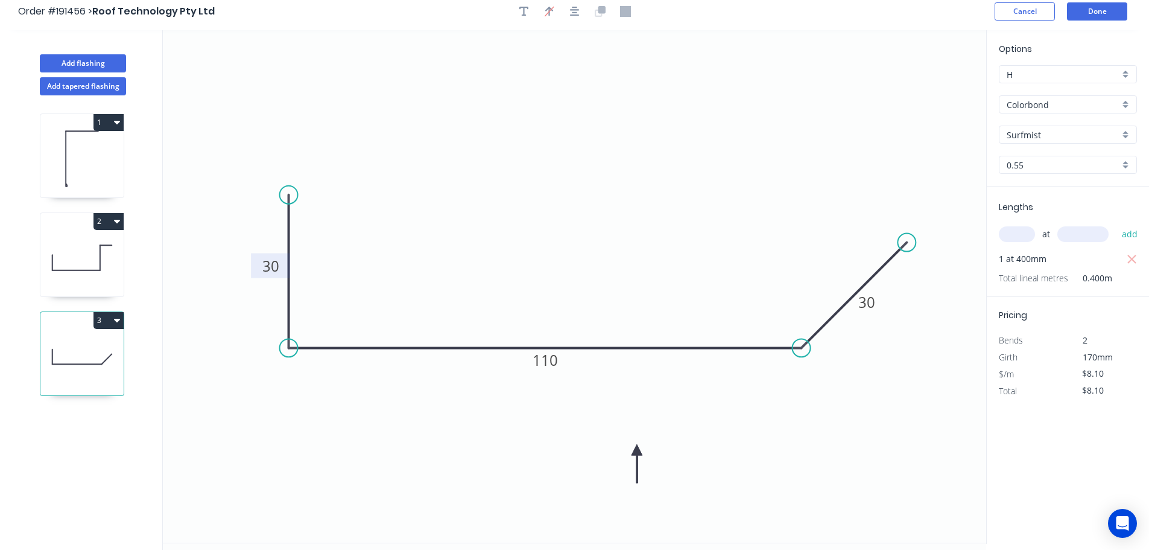
scroll to position [0, 0]
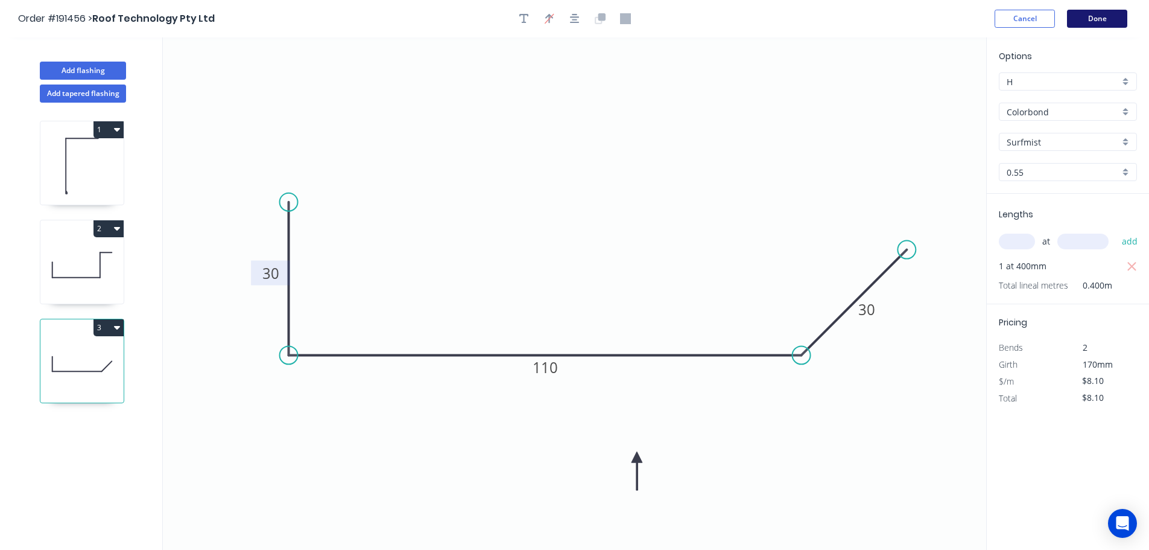
click at [1120, 11] on button "Done" at bounding box center [1097, 19] width 60 height 18
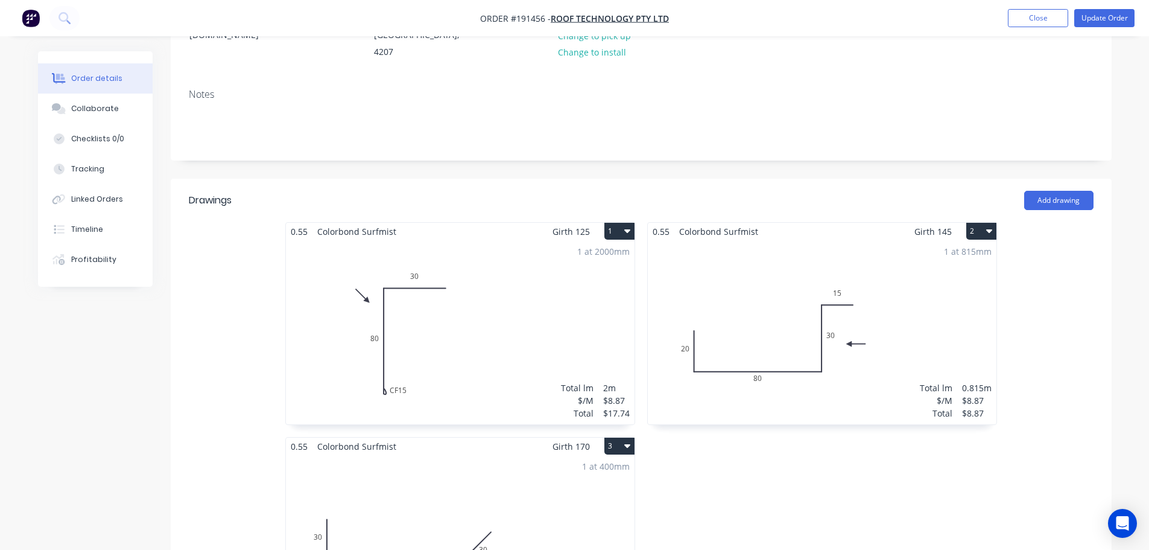
scroll to position [181, 0]
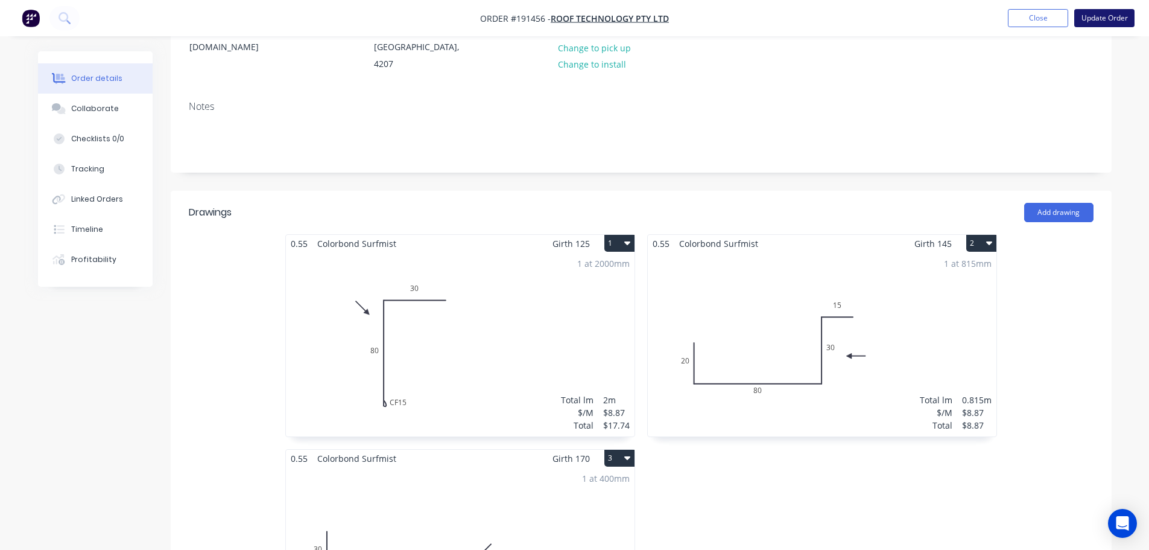
click at [1109, 18] on button "Update Order" at bounding box center [1104, 18] width 60 height 18
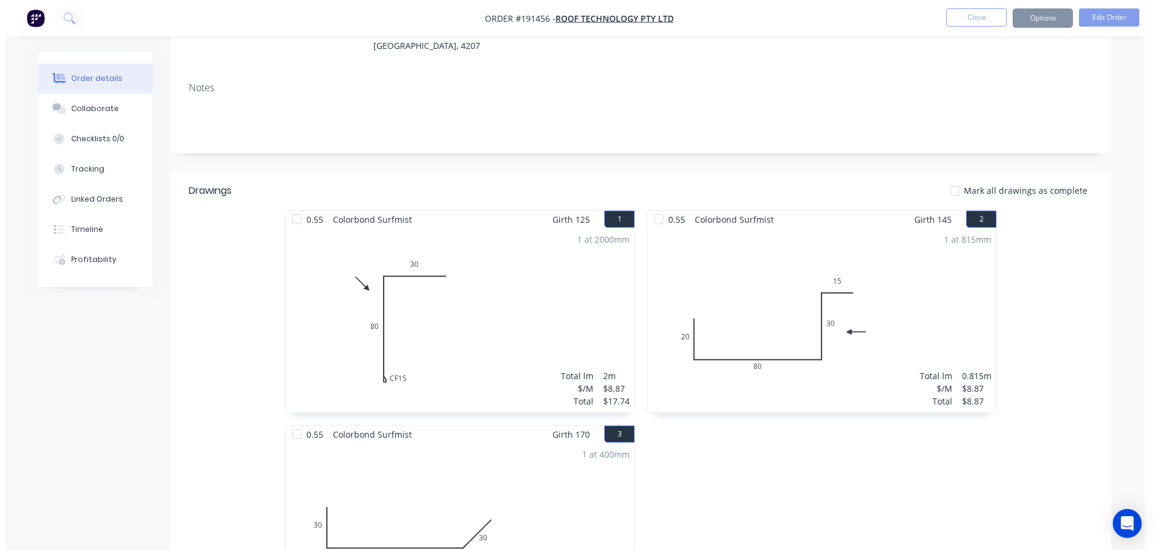
scroll to position [0, 0]
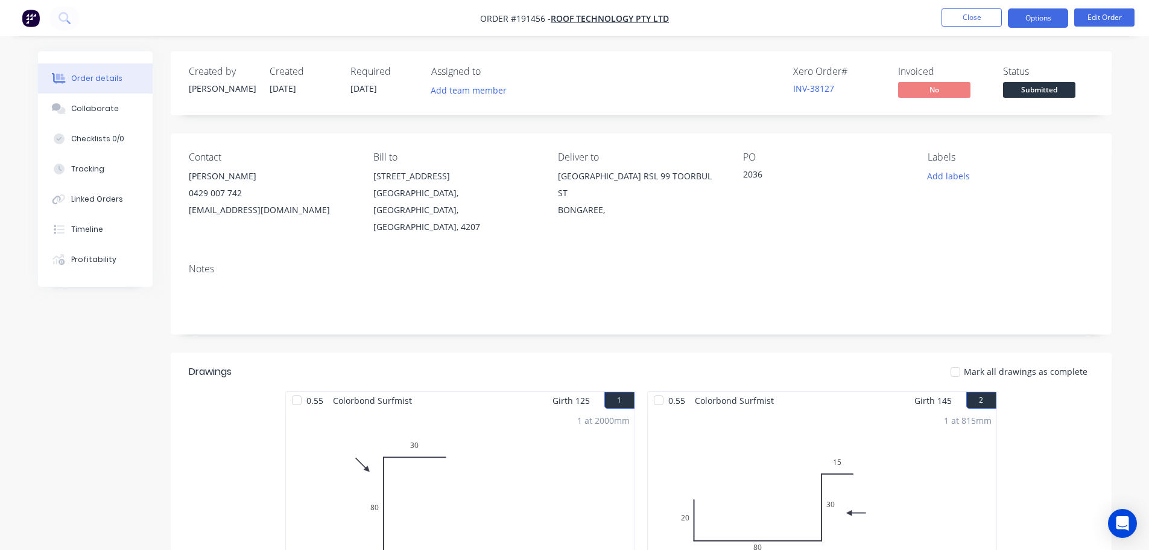
click at [1043, 14] on button "Options" at bounding box center [1038, 17] width 60 height 19
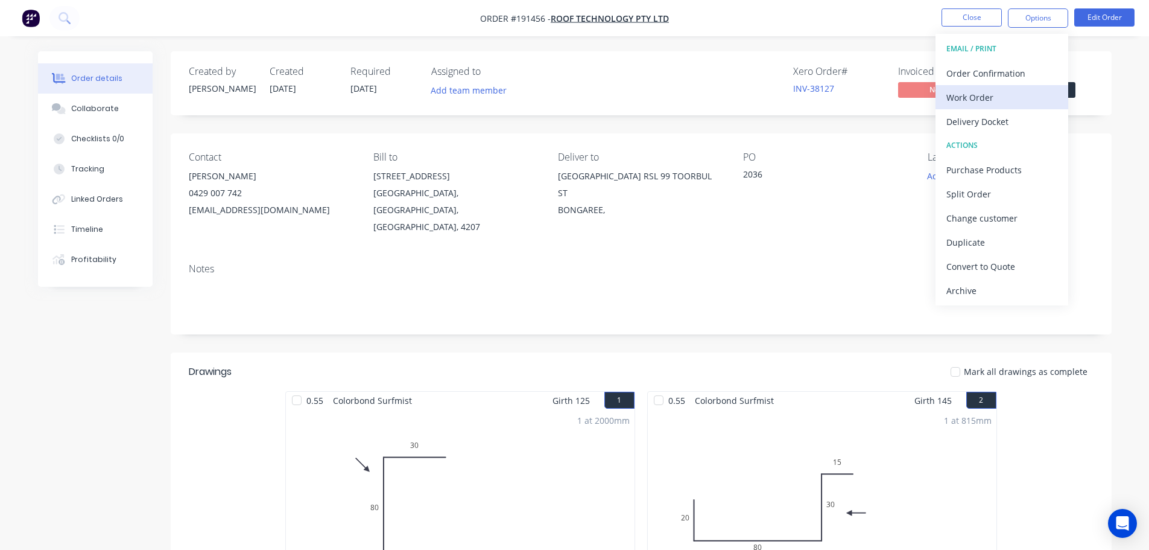
click at [981, 98] on div "Work Order" at bounding box center [1001, 97] width 111 height 17
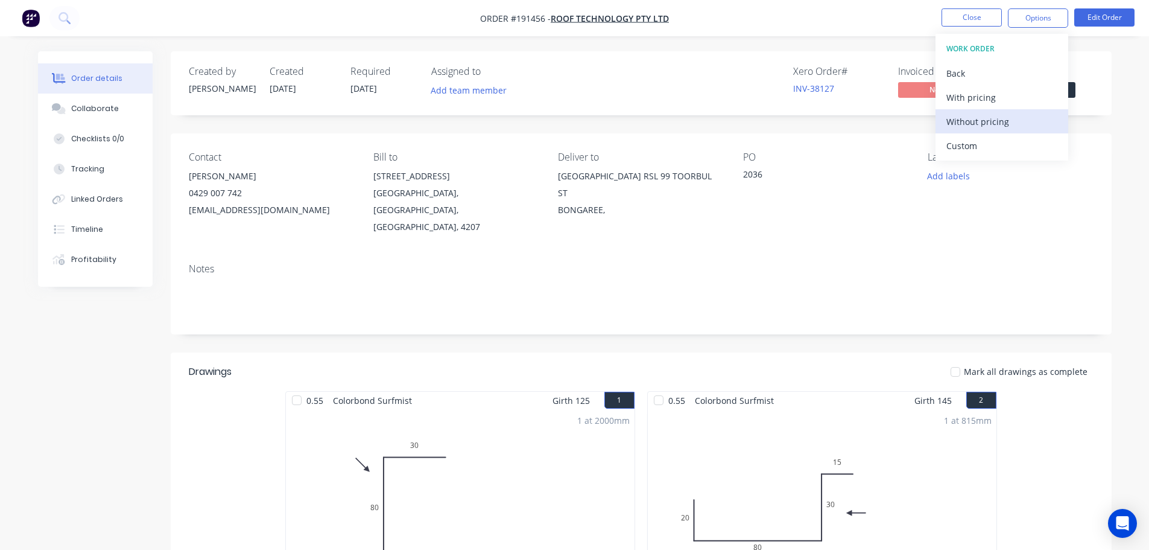
click at [981, 121] on div "Without pricing" at bounding box center [1001, 121] width 111 height 17
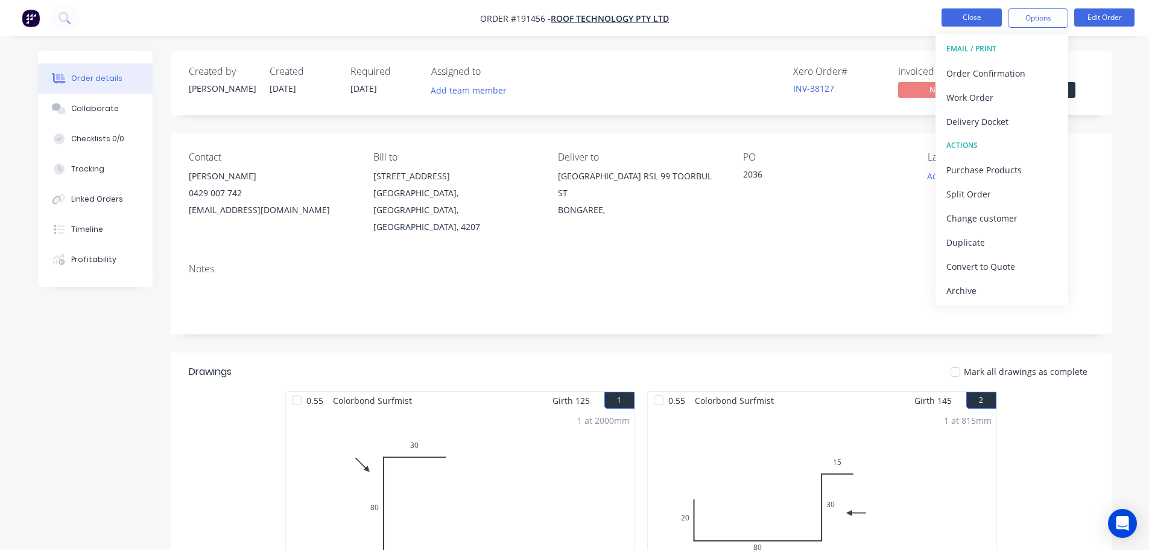
click at [981, 17] on button "Close" at bounding box center [972, 17] width 60 height 18
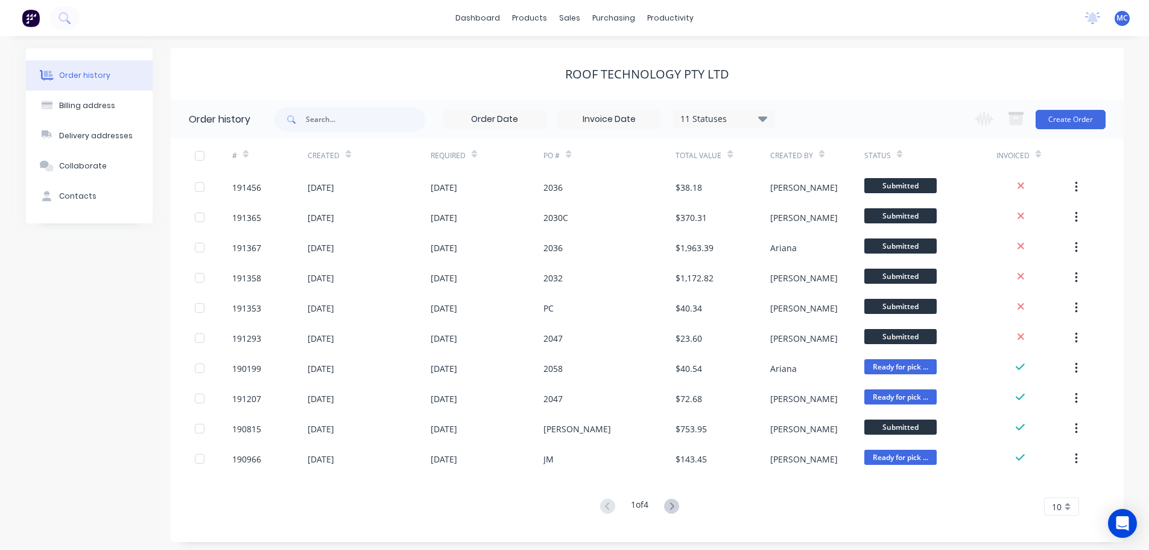
click at [1124, 18] on span "MC" at bounding box center [1122, 18] width 11 height 11
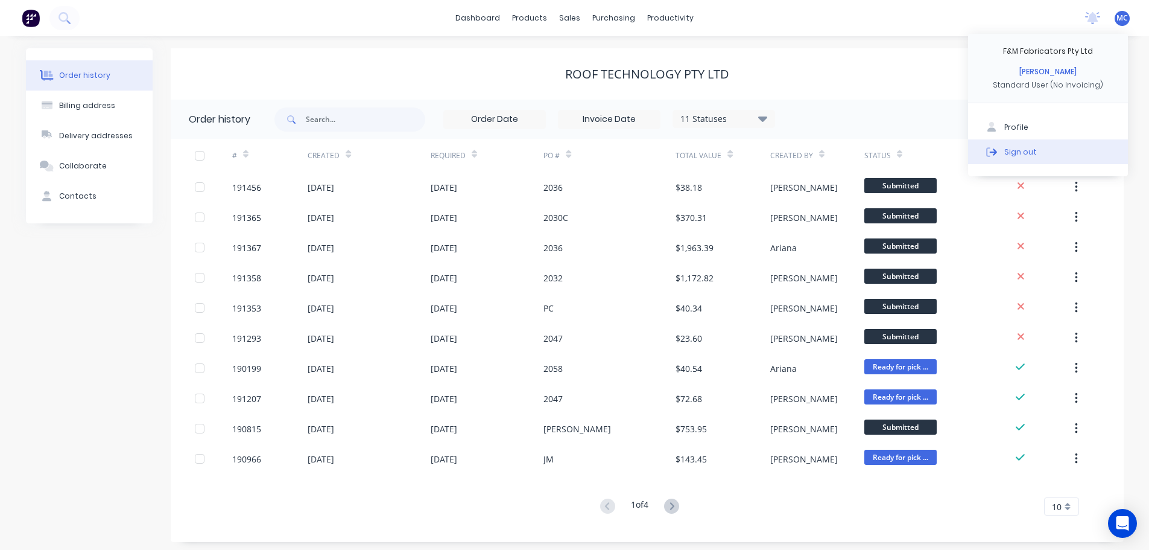
click at [1015, 150] on div "Sign out" at bounding box center [1020, 151] width 33 height 11
